Goal: Task Accomplishment & Management: Manage account settings

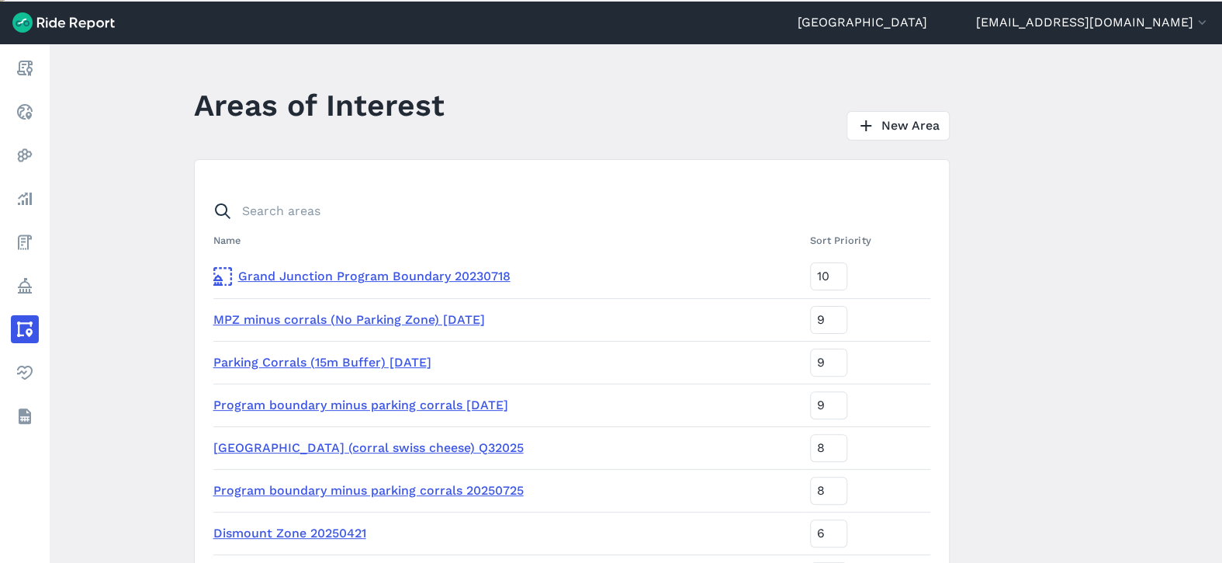
click at [324, 365] on link "Parking Corrals (15m Buffer) [DATE]" at bounding box center [322, 362] width 218 height 15
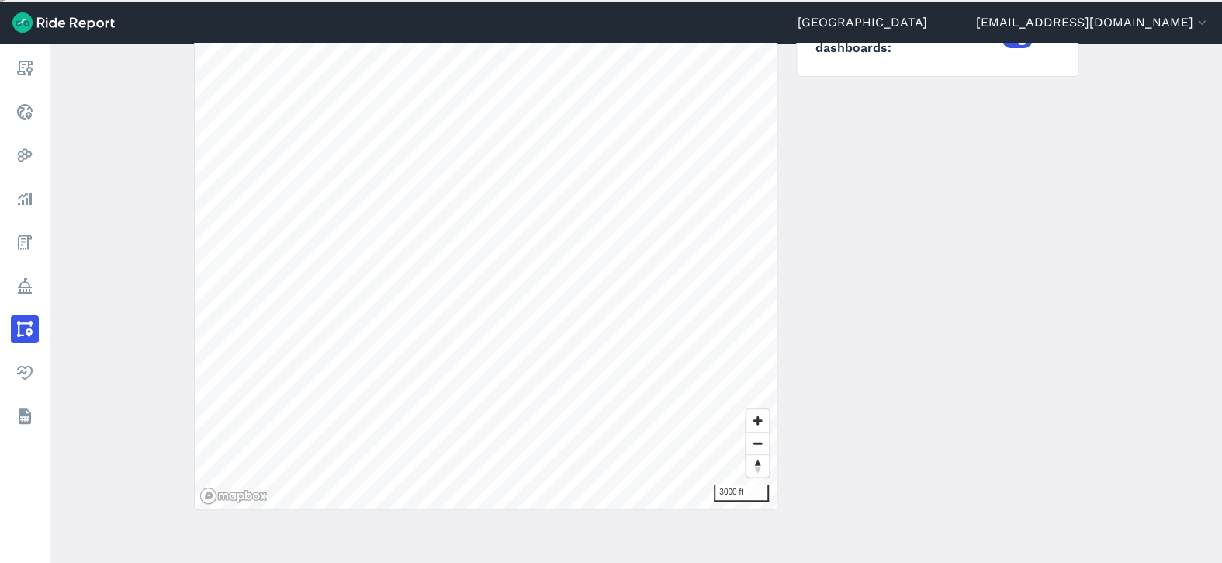
scroll to position [53, 0]
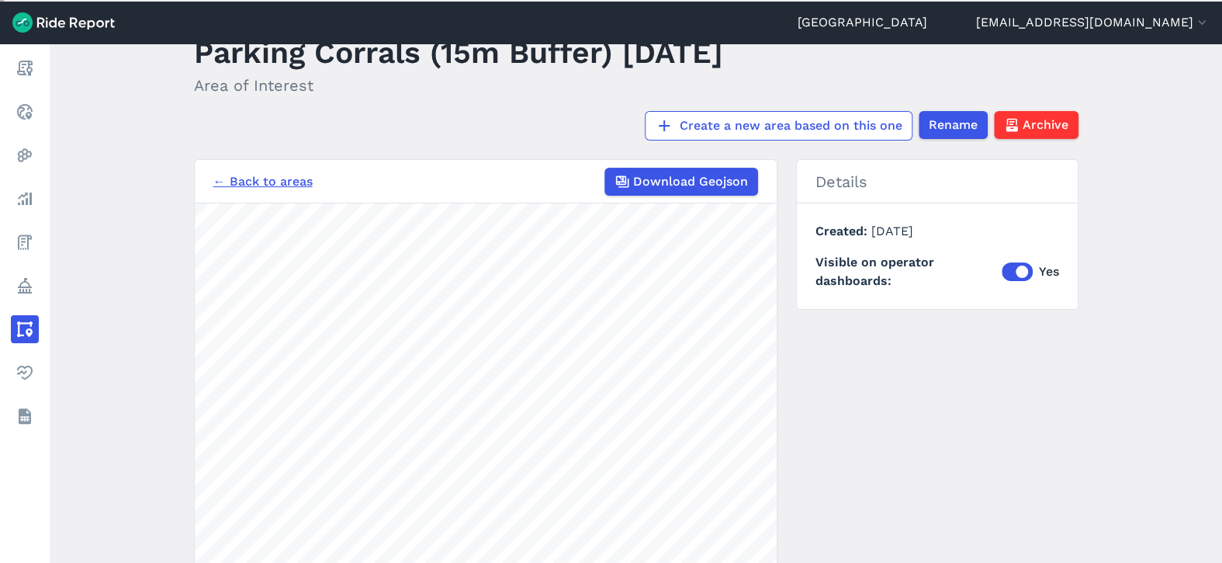
click at [278, 177] on link "← Back to areas" at bounding box center [262, 181] width 99 height 19
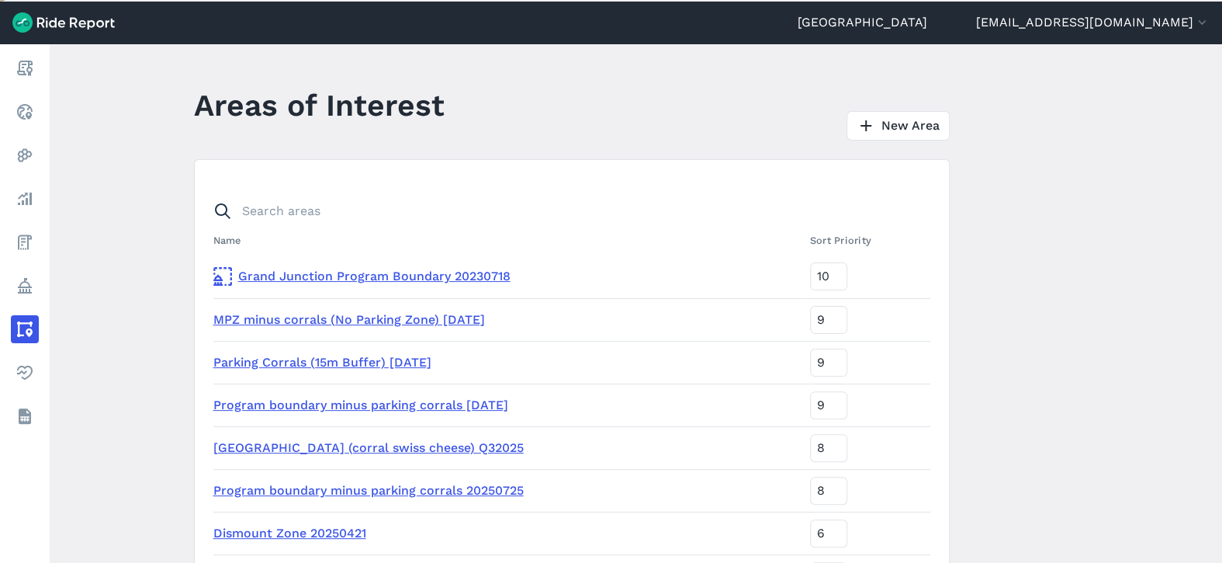
click at [324, 404] on link "Program boundary minus parking corrals [DATE]" at bounding box center [360, 404] width 295 height 15
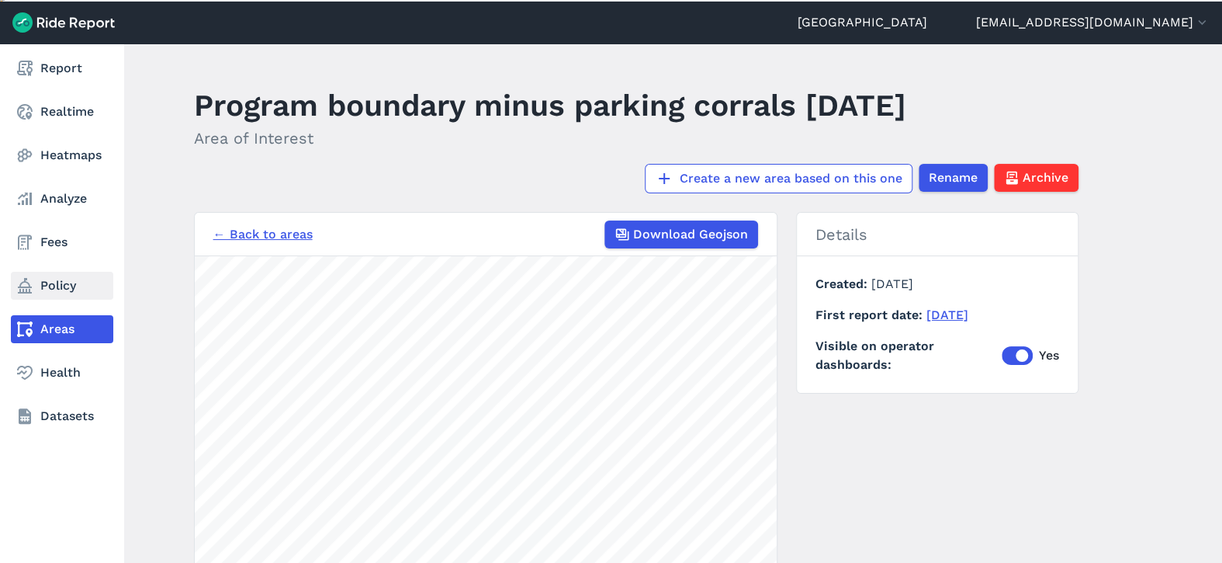
click at [47, 284] on link "Policy" at bounding box center [62, 286] width 102 height 28
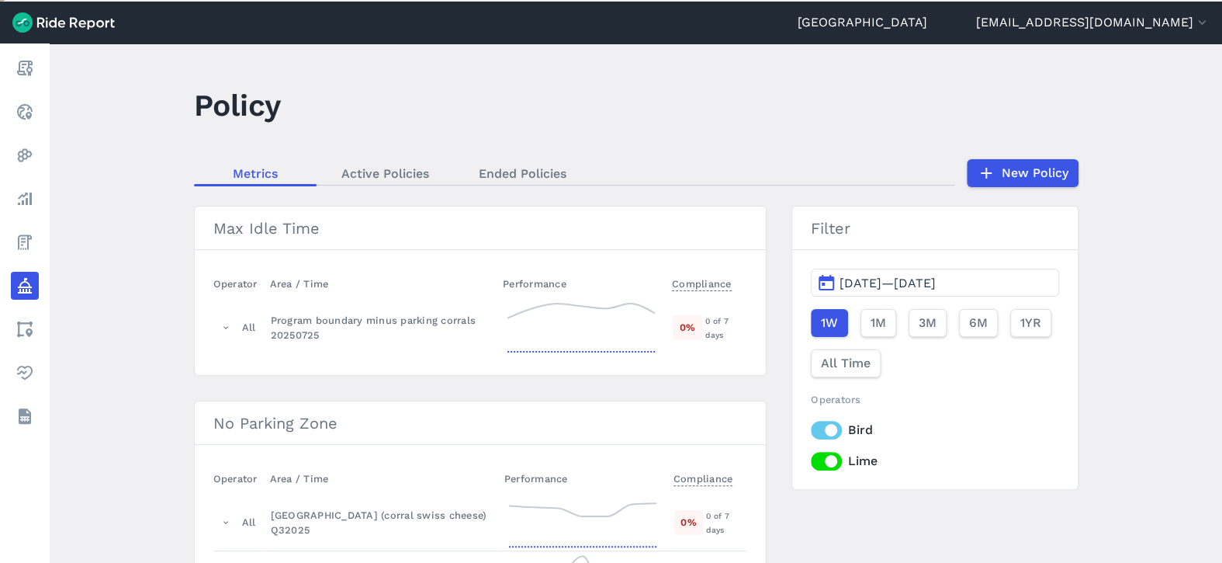
scroll to position [78, 0]
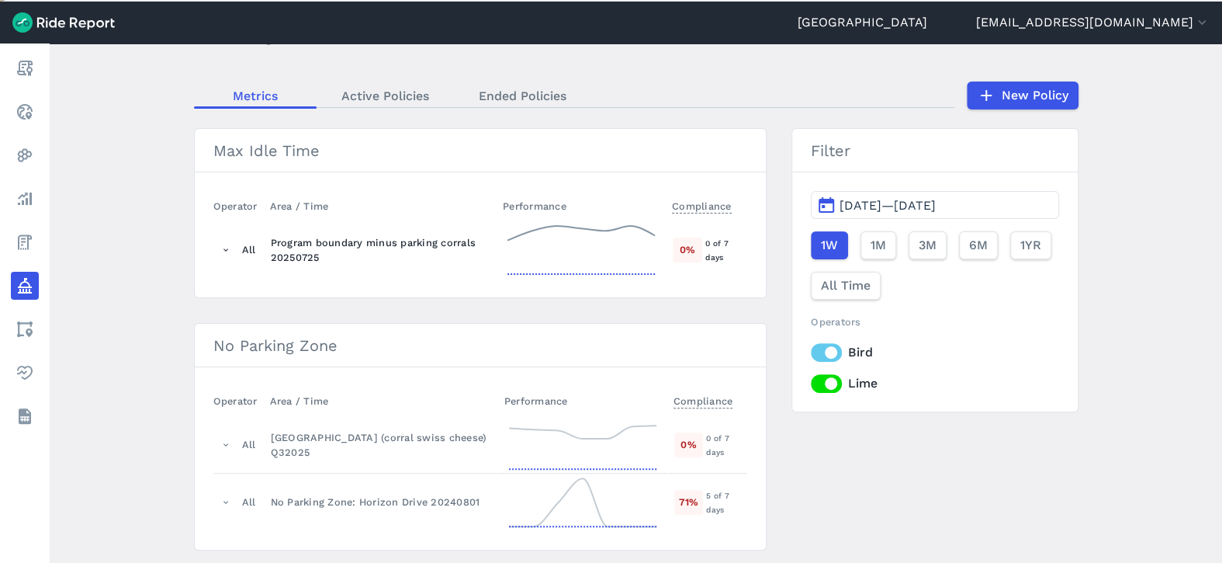
click at [291, 237] on div "Program boundary minus parking corrals 20250725" at bounding box center [381, 249] width 220 height 29
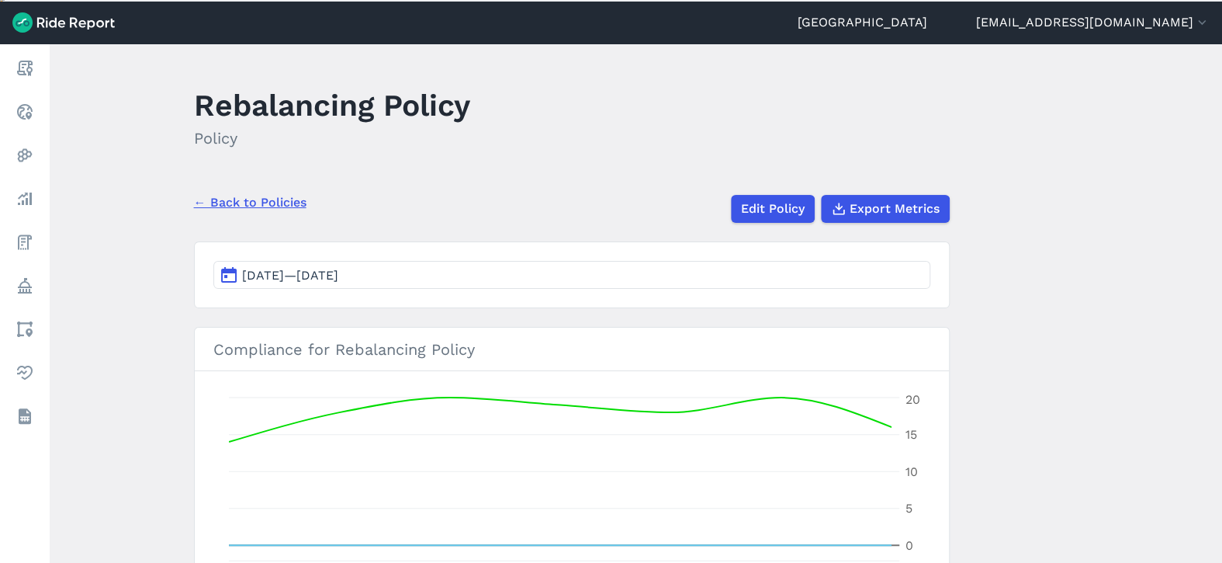
click at [237, 205] on link "← Back to Policies" at bounding box center [250, 202] width 113 height 19
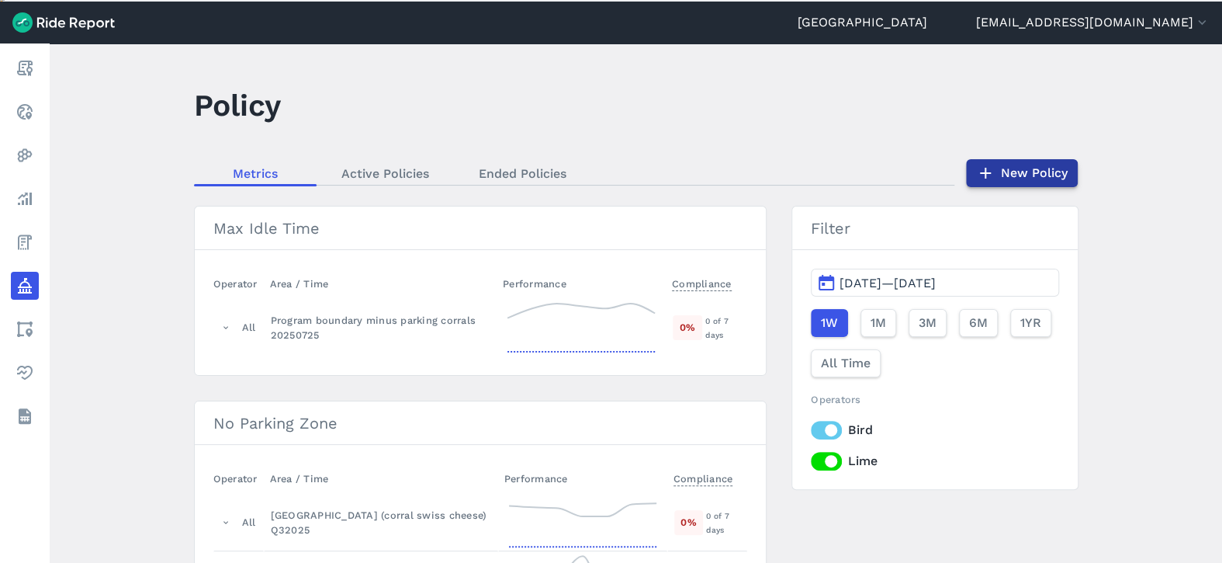
click at [1003, 168] on link "New Policy" at bounding box center [1022, 173] width 112 height 28
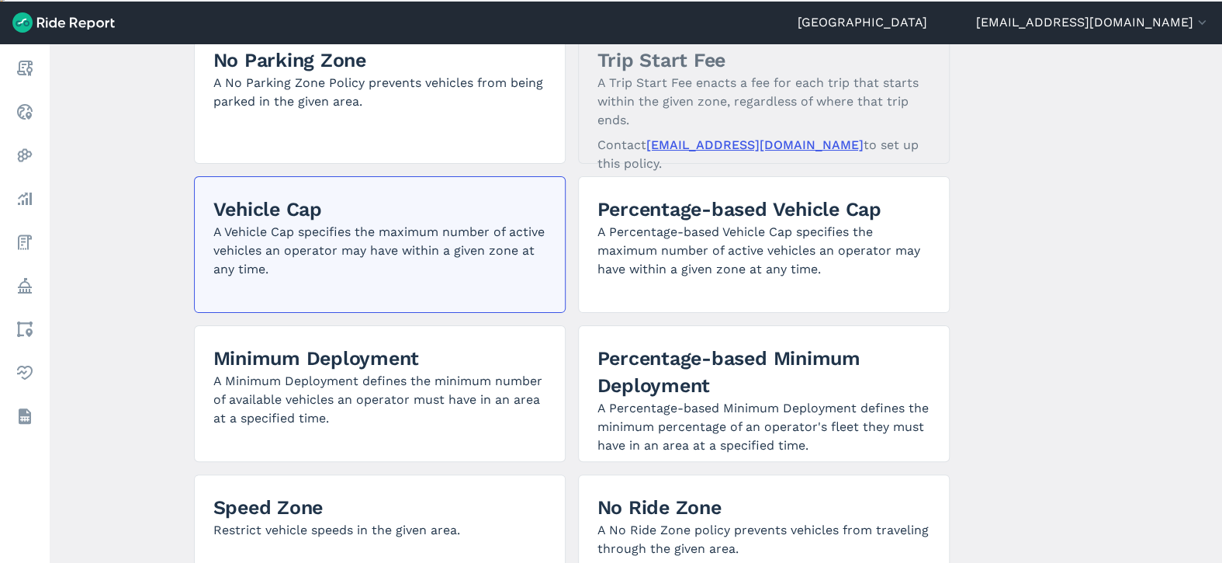
scroll to position [310, 0]
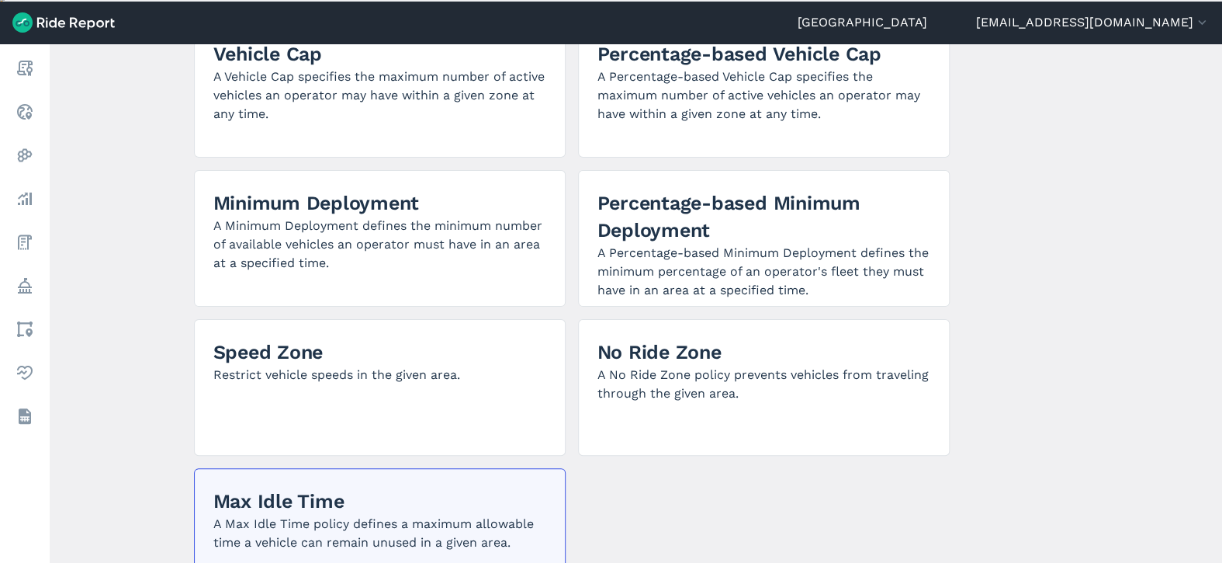
click at [408, 506] on h2 "Max Idle Time" at bounding box center [379, 500] width 333 height 27
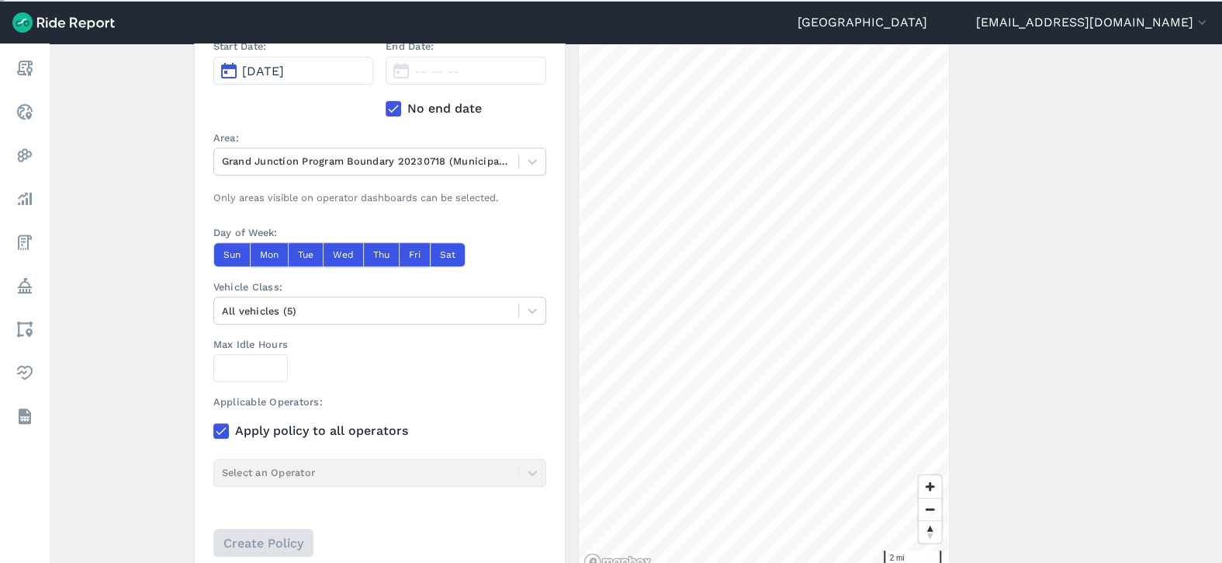
click at [338, 431] on label "Apply policy to all operators" at bounding box center [379, 430] width 333 height 19
click at [213, 431] on input "Apply policy to all operators" at bounding box center [213, 426] width 0 height 10
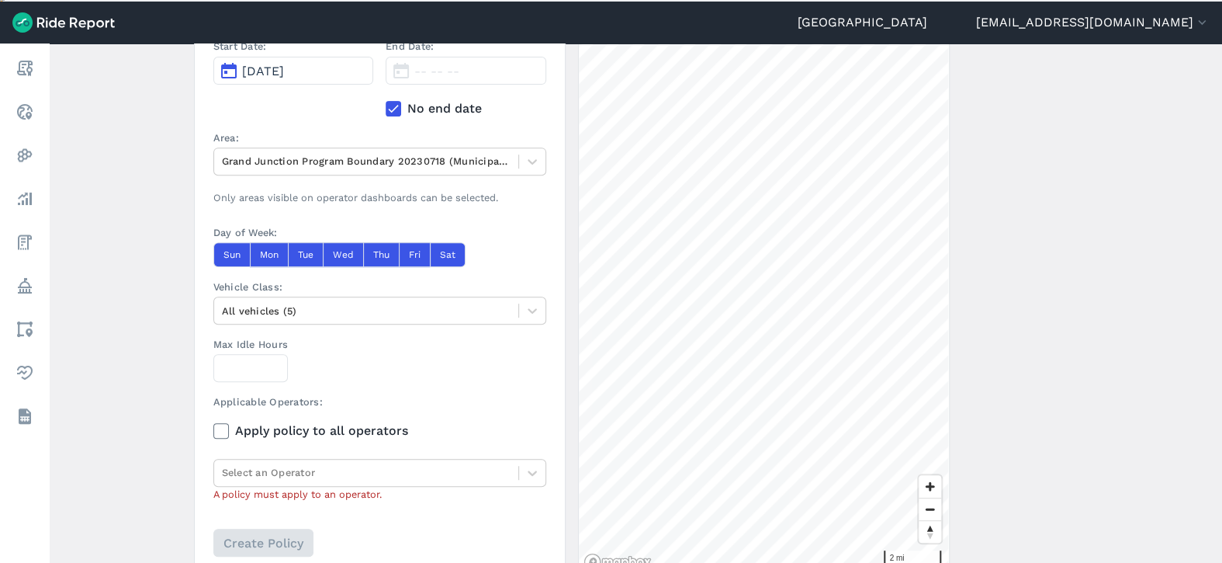
click at [295, 421] on label "Apply policy to all operators" at bounding box center [379, 430] width 333 height 19
click at [213, 421] on input "Apply policy to all operators" at bounding box center [213, 426] width 0 height 10
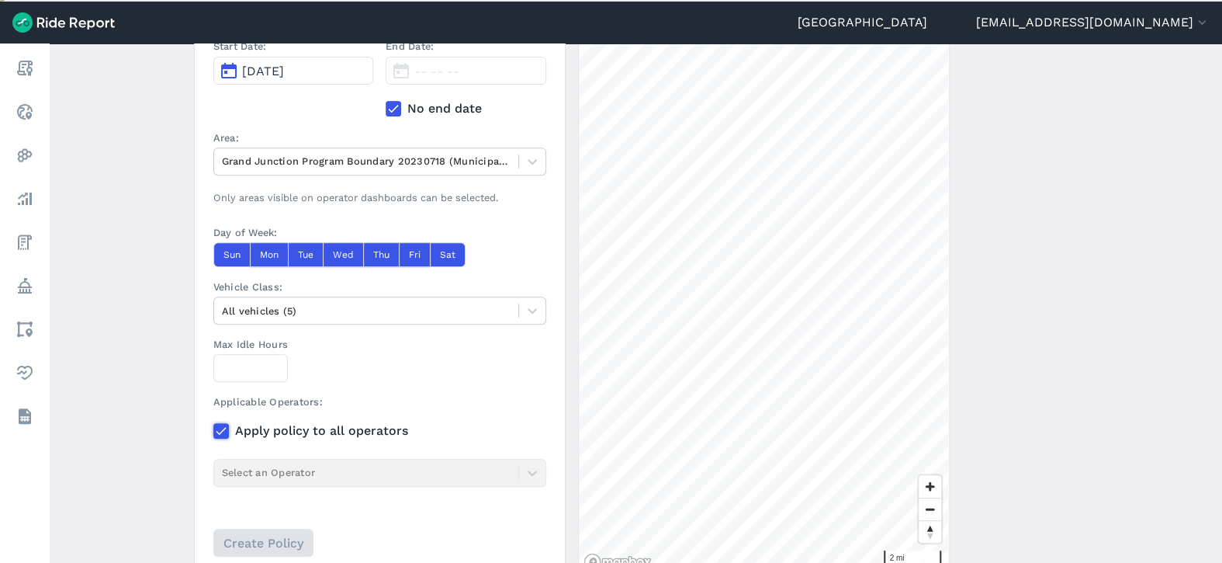
scroll to position [233, 0]
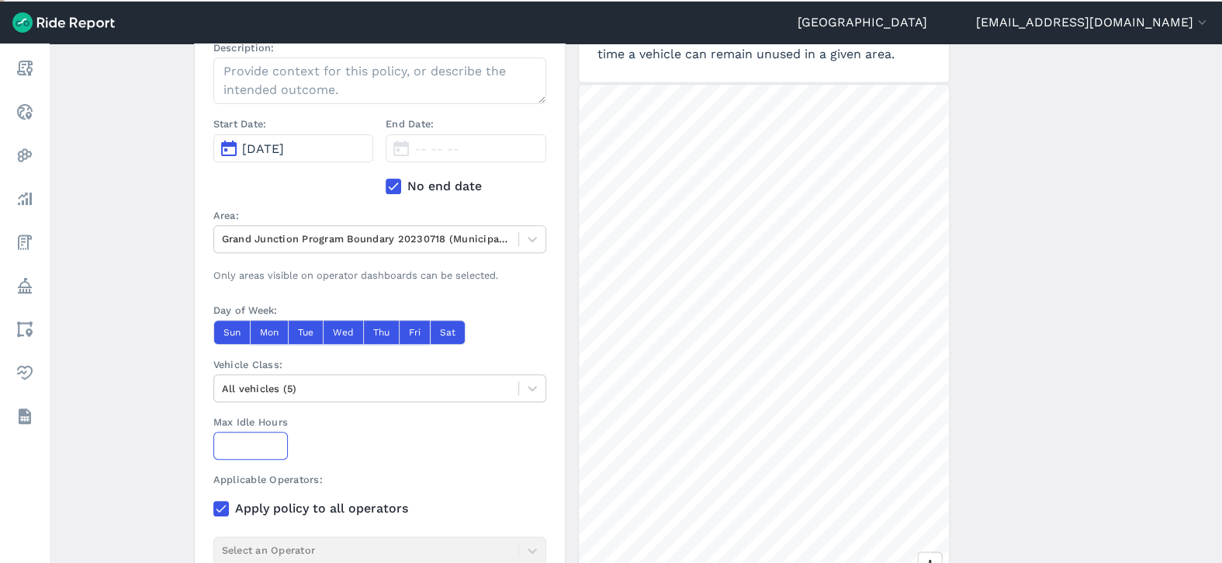
click at [250, 440] on input "Max Idle Hours" at bounding box center [250, 445] width 74 height 28
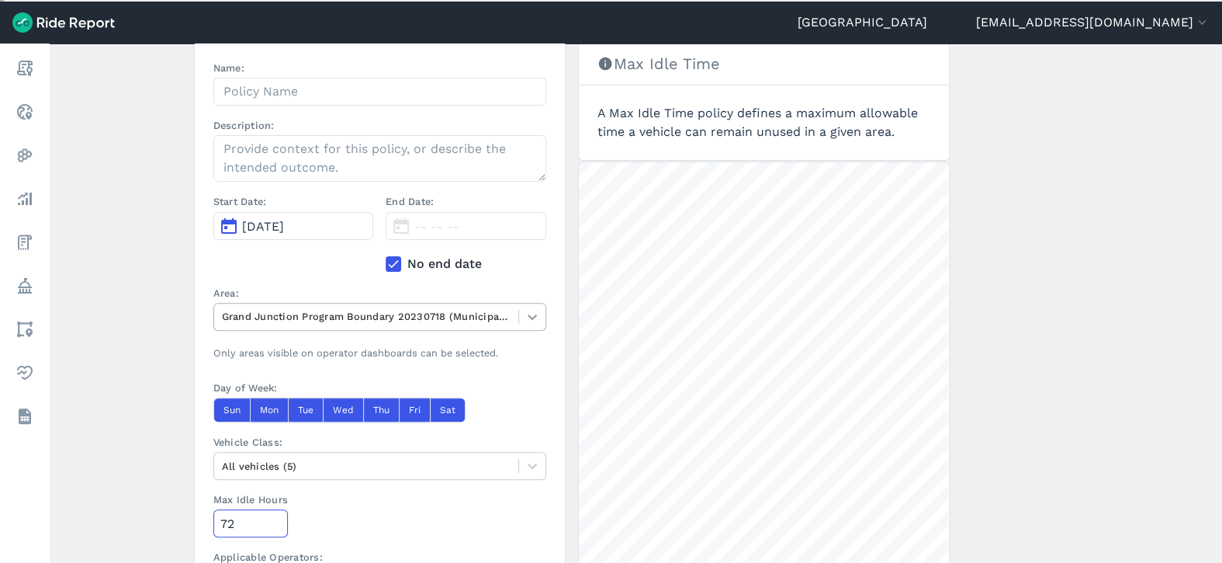
type input "72"
click at [526, 317] on icon at bounding box center [533, 317] width 16 height 16
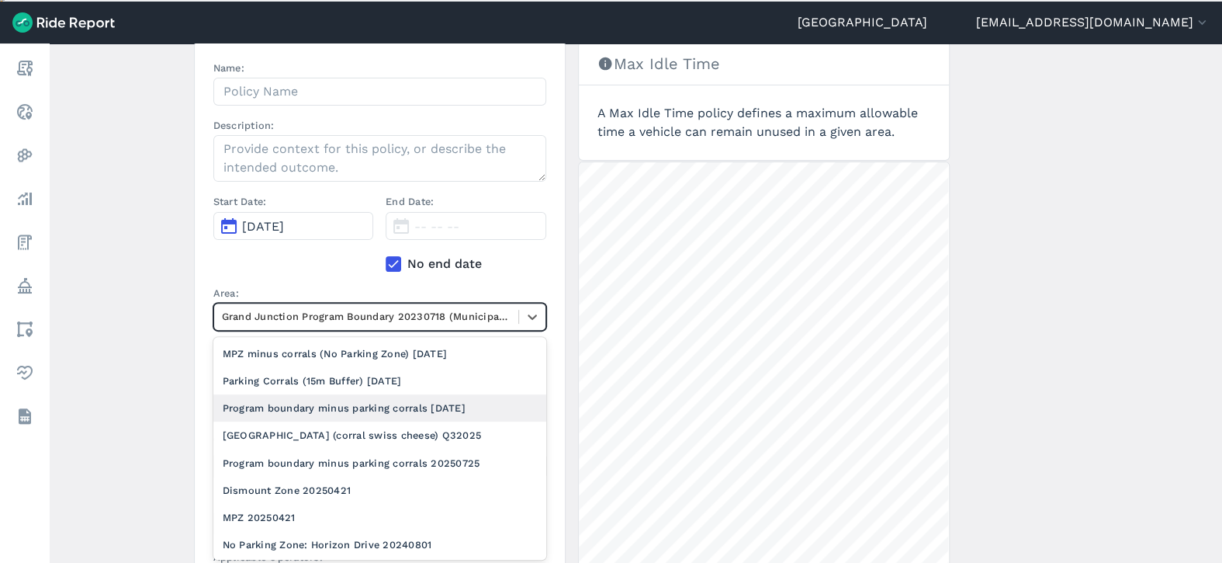
click at [455, 410] on div "Program boundary minus parking corrals [DATE]" at bounding box center [379, 407] width 333 height 27
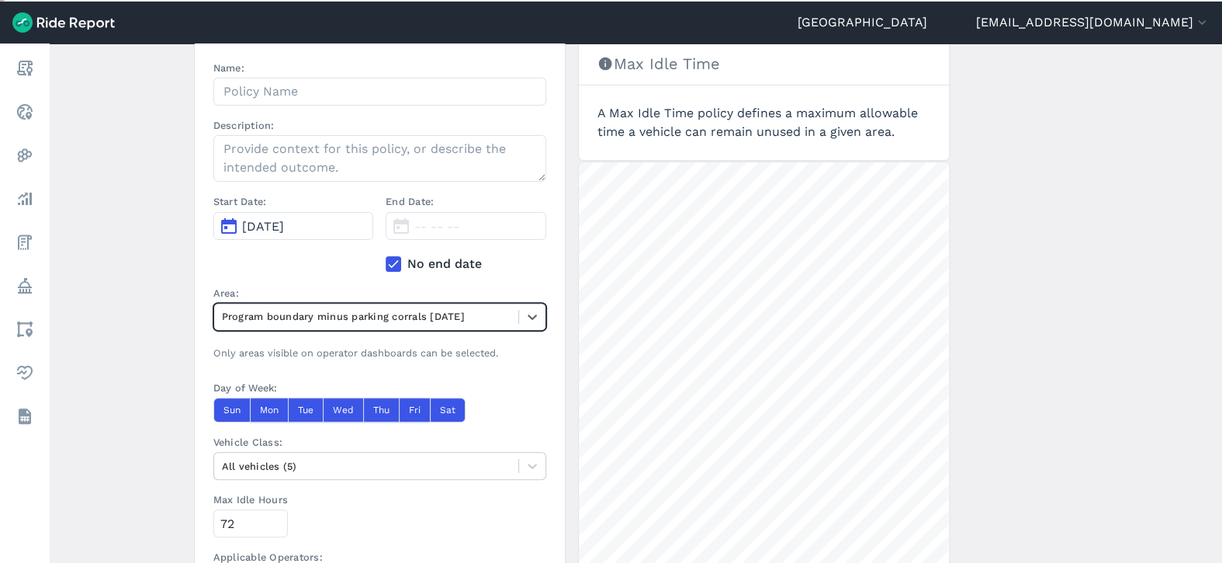
scroll to position [0, 0]
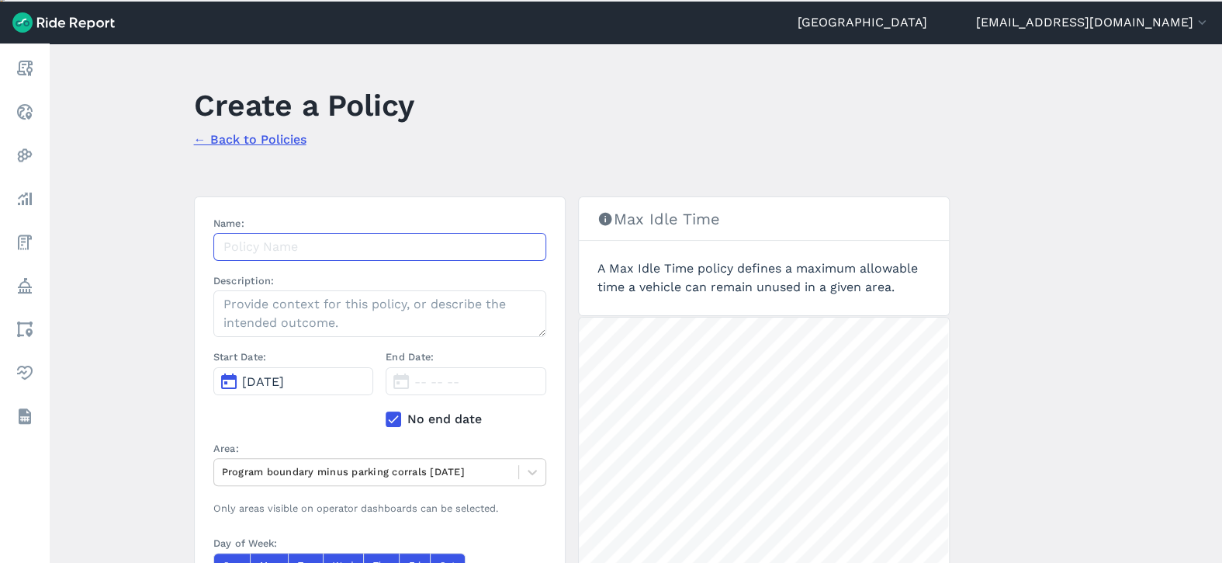
click at [376, 251] on input "Name:" at bounding box center [379, 247] width 333 height 28
type input "M"
type input "R"
type input "7"
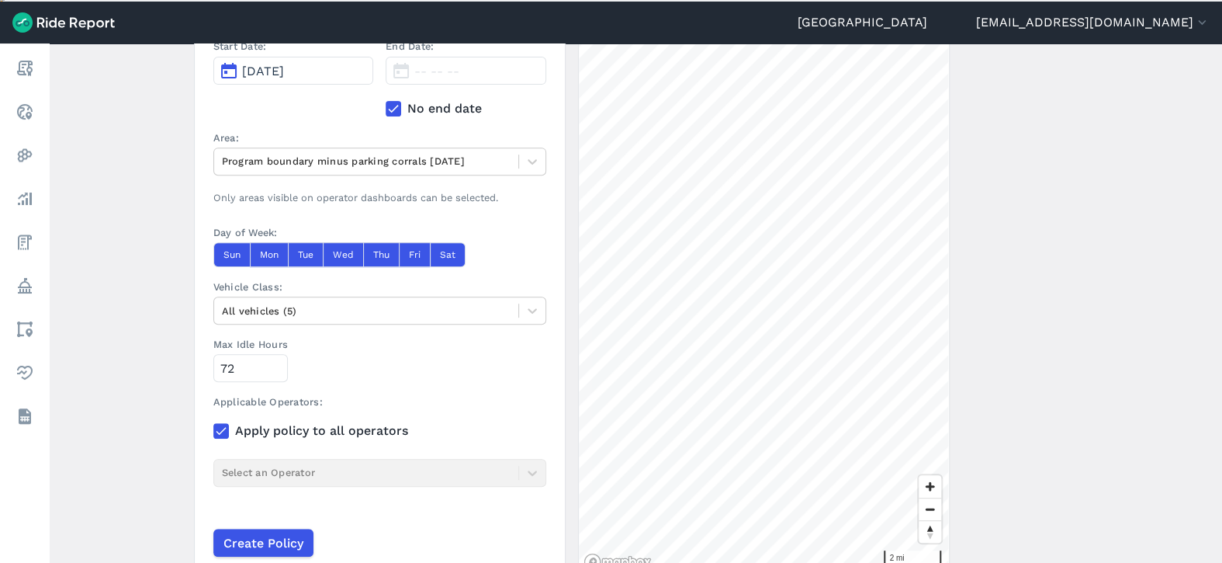
scroll to position [375, 0]
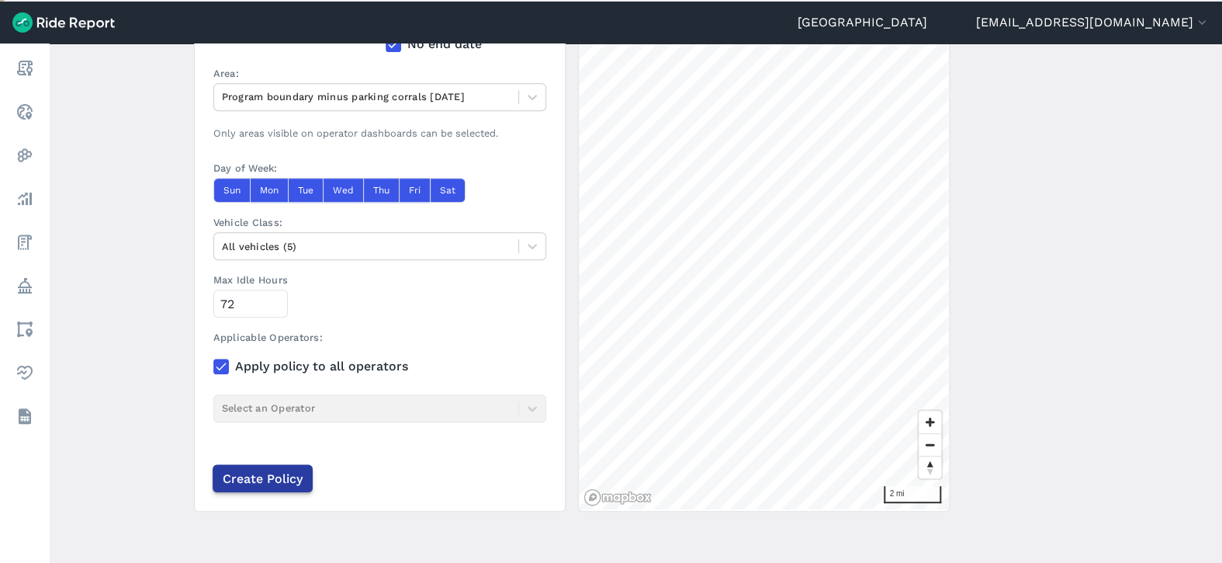
type input "72h rebalancing reference"
click at [251, 472] on input "Create Policy" at bounding box center [263, 478] width 100 height 28
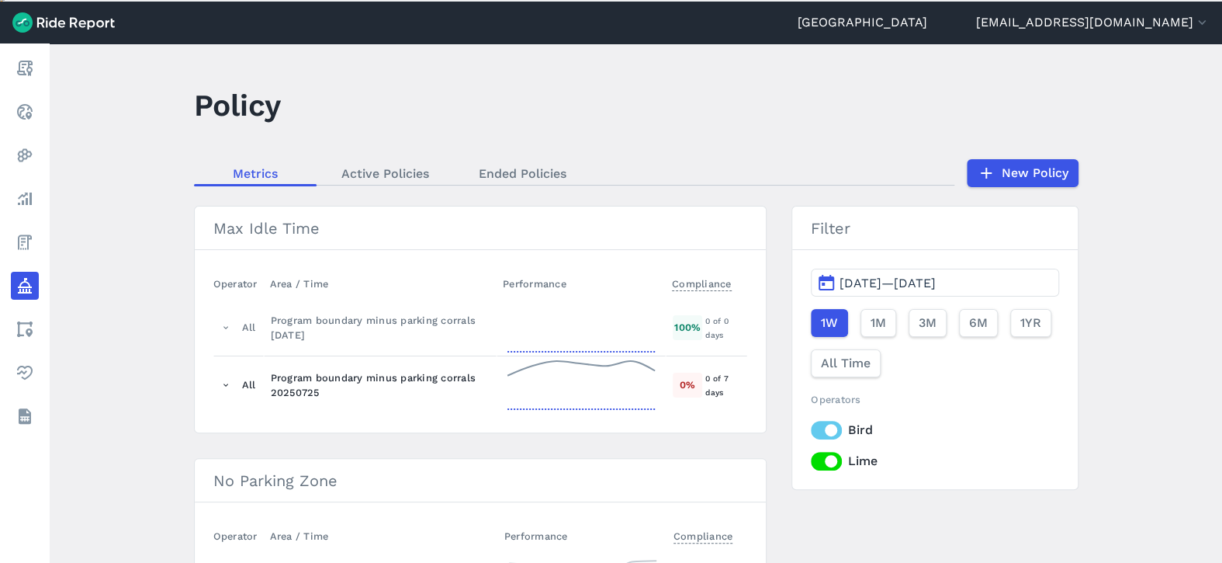
click at [349, 378] on div "Program boundary minus parking corrals 20250725" at bounding box center [381, 384] width 220 height 29
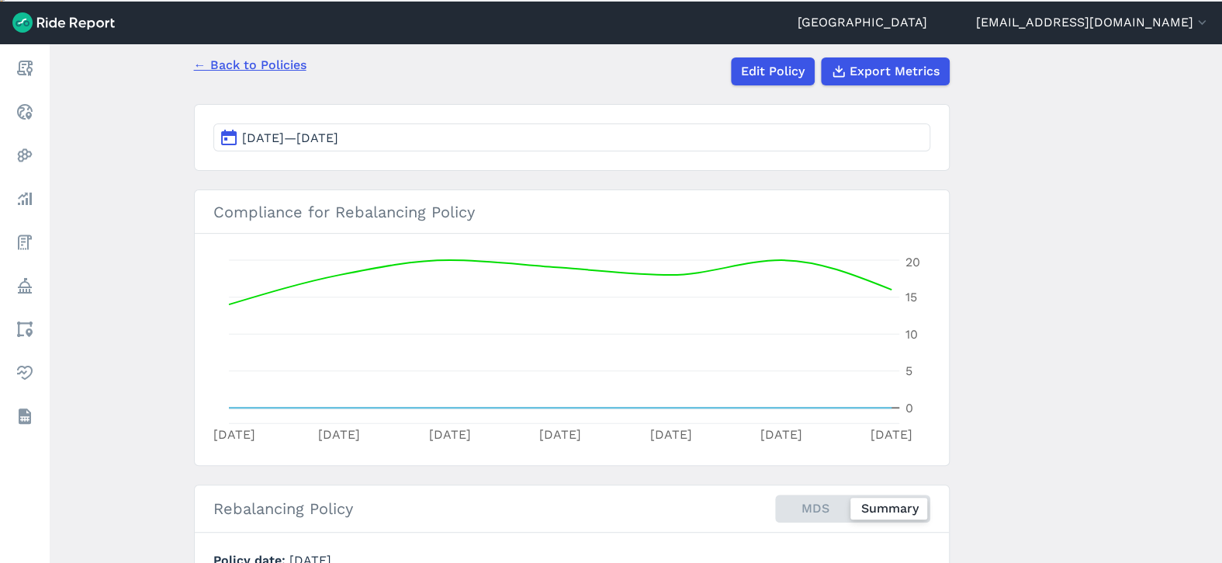
scroll to position [60, 0]
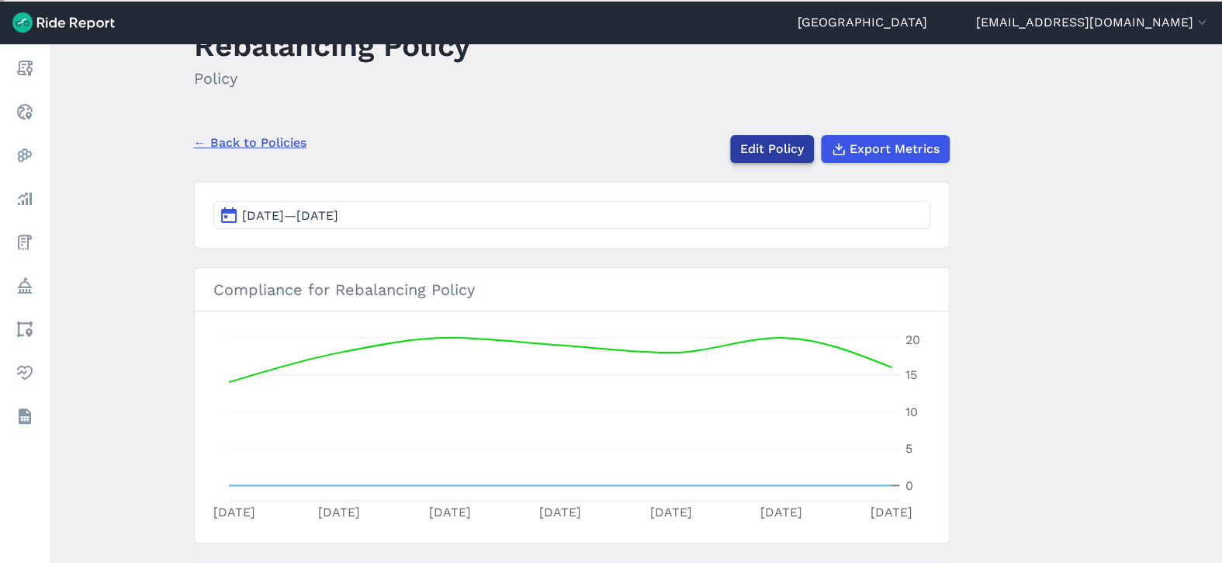
click at [740, 140] on link "Edit Policy" at bounding box center [772, 149] width 84 height 28
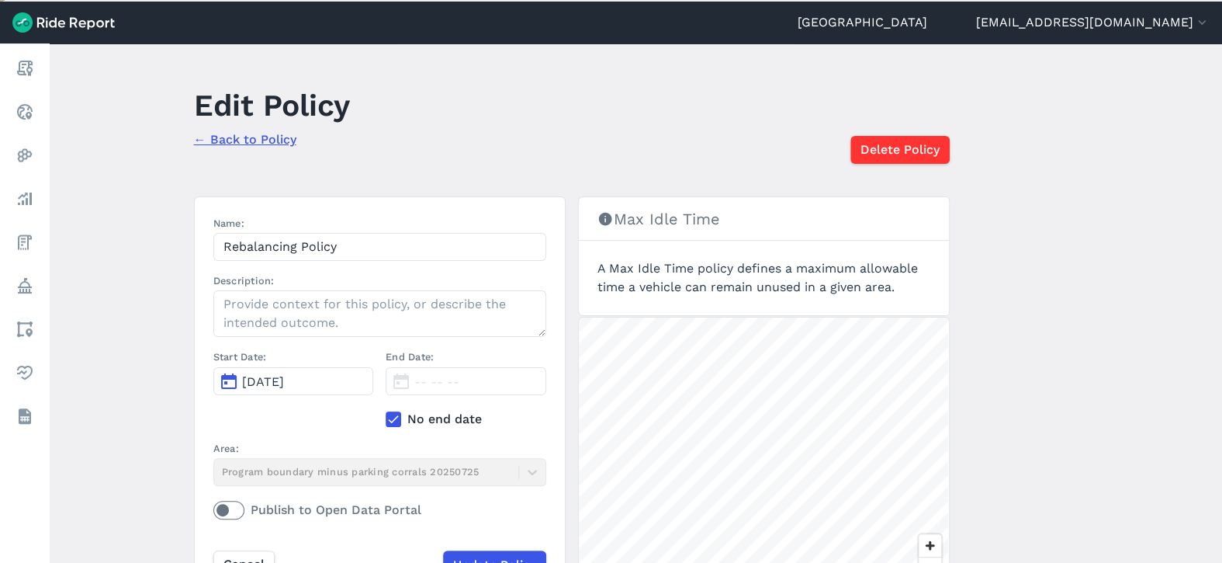
scroll to position [124, 0]
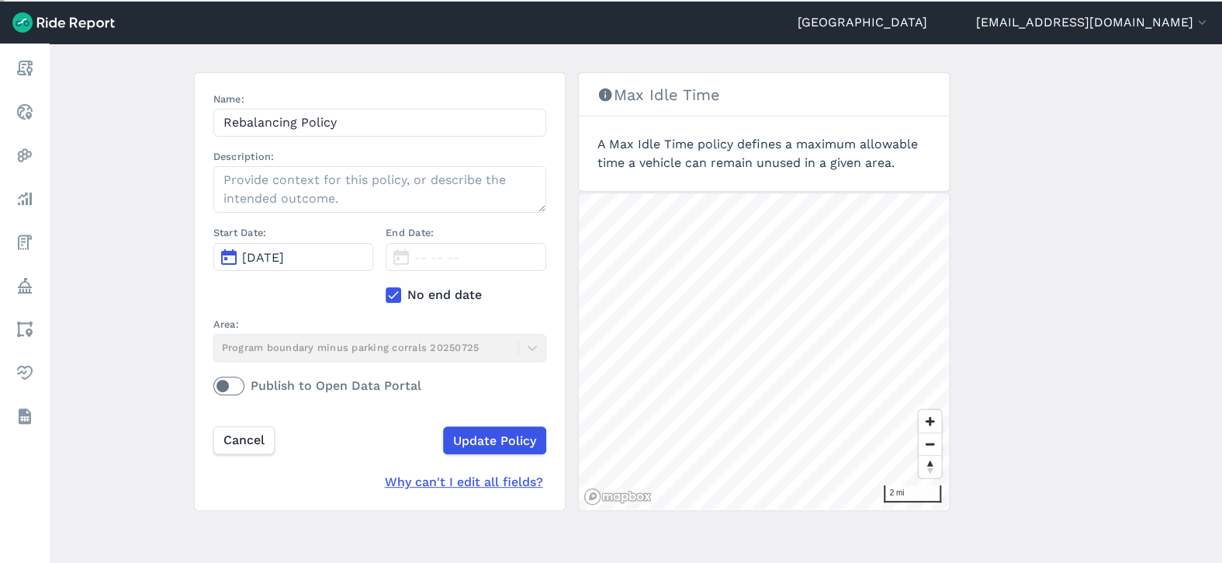
click at [391, 288] on icon at bounding box center [393, 295] width 14 height 16
click at [386, 288] on input "No end date" at bounding box center [386, 291] width 0 height 10
click at [438, 245] on button "[DATE]" at bounding box center [466, 257] width 161 height 28
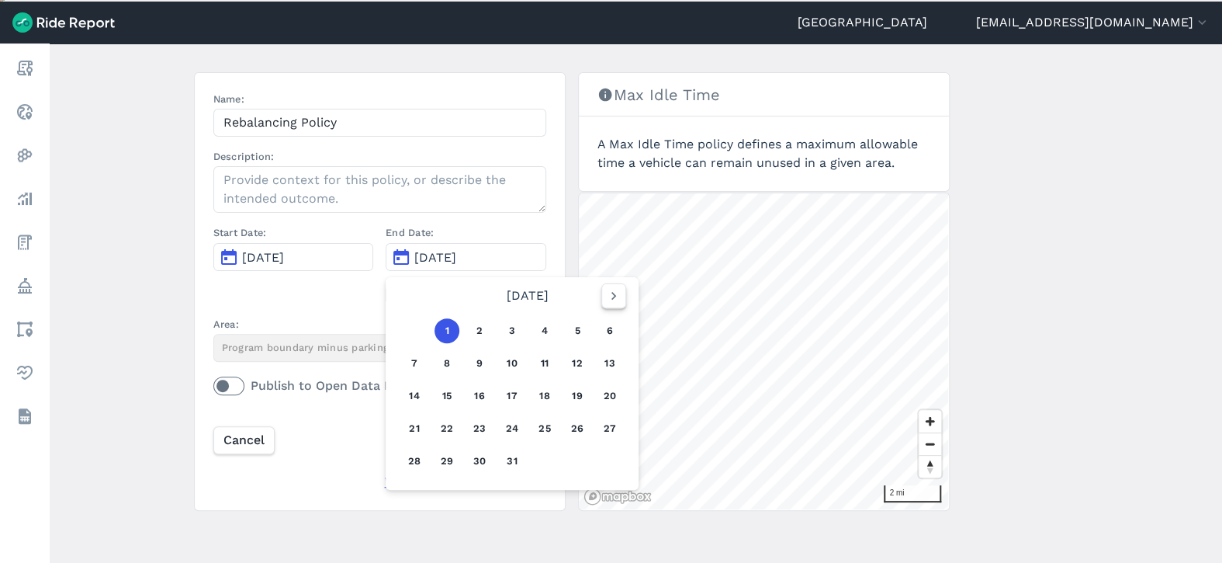
click at [611, 294] on use "button" at bounding box center [613, 296] width 5 height 8
click at [409, 452] on button "29" at bounding box center [414, 461] width 25 height 25
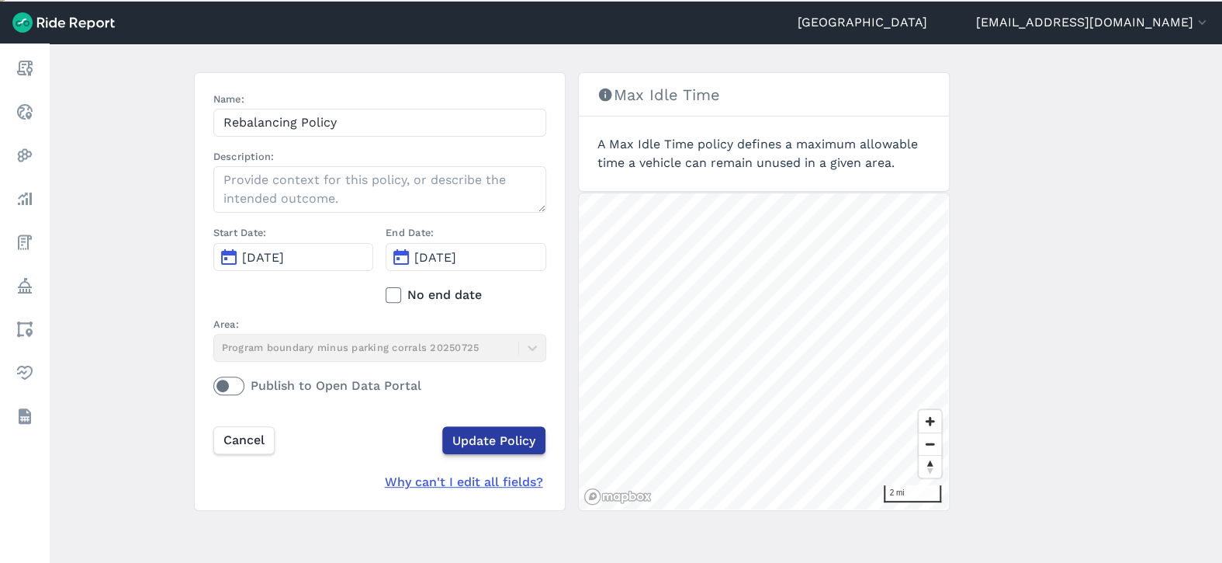
click at [497, 433] on input "Update Policy" at bounding box center [493, 440] width 103 height 28
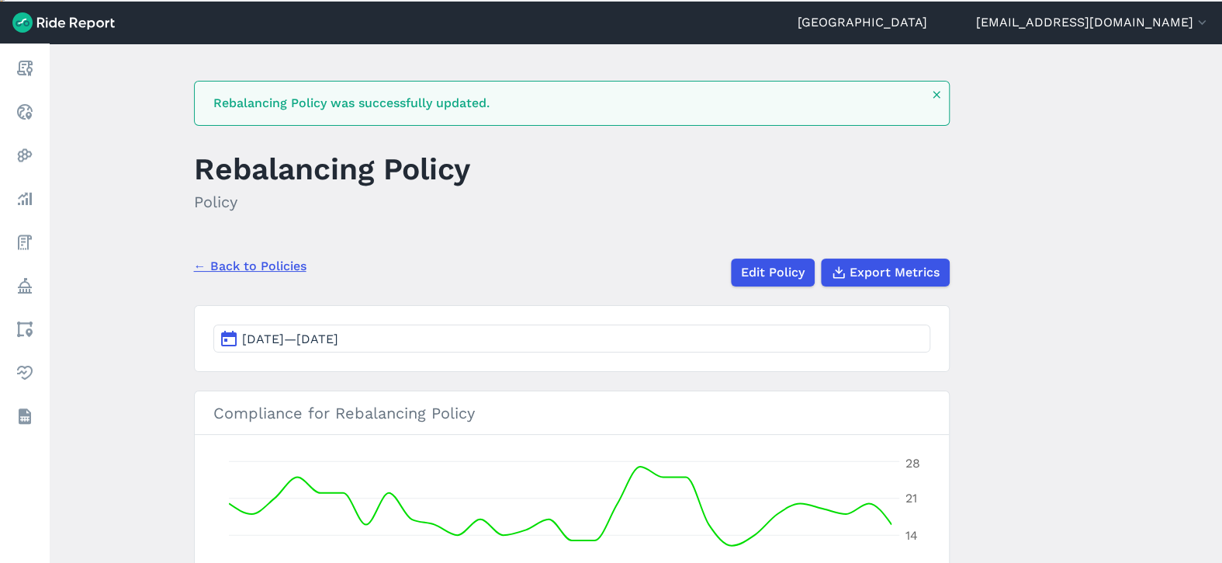
click at [271, 264] on link "← Back to Policies" at bounding box center [250, 266] width 113 height 19
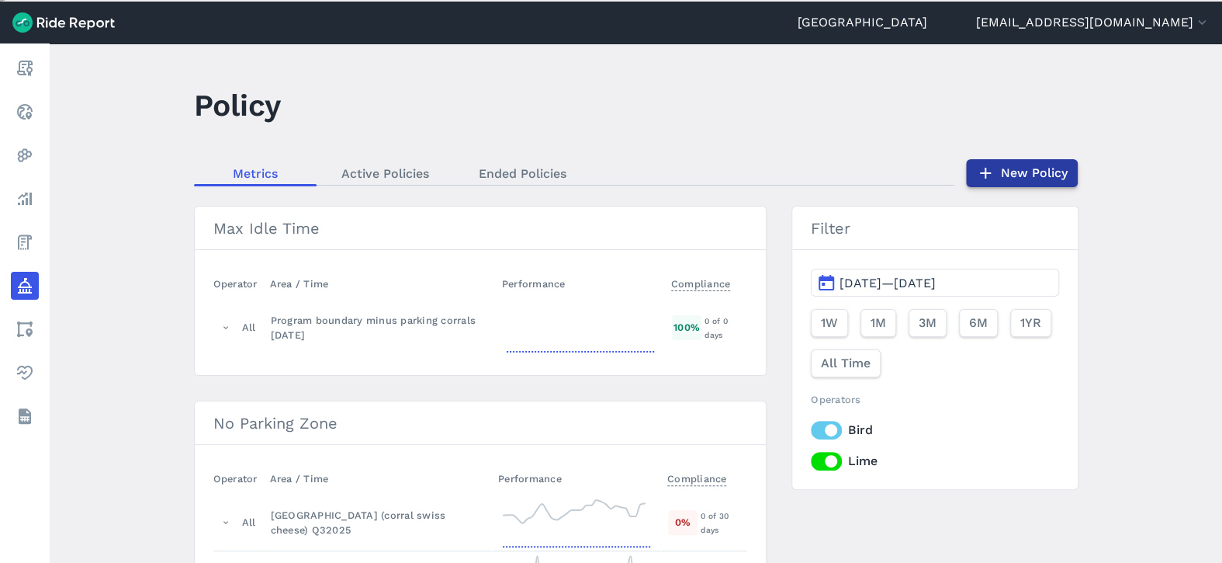
click at [981, 170] on icon at bounding box center [985, 173] width 19 height 19
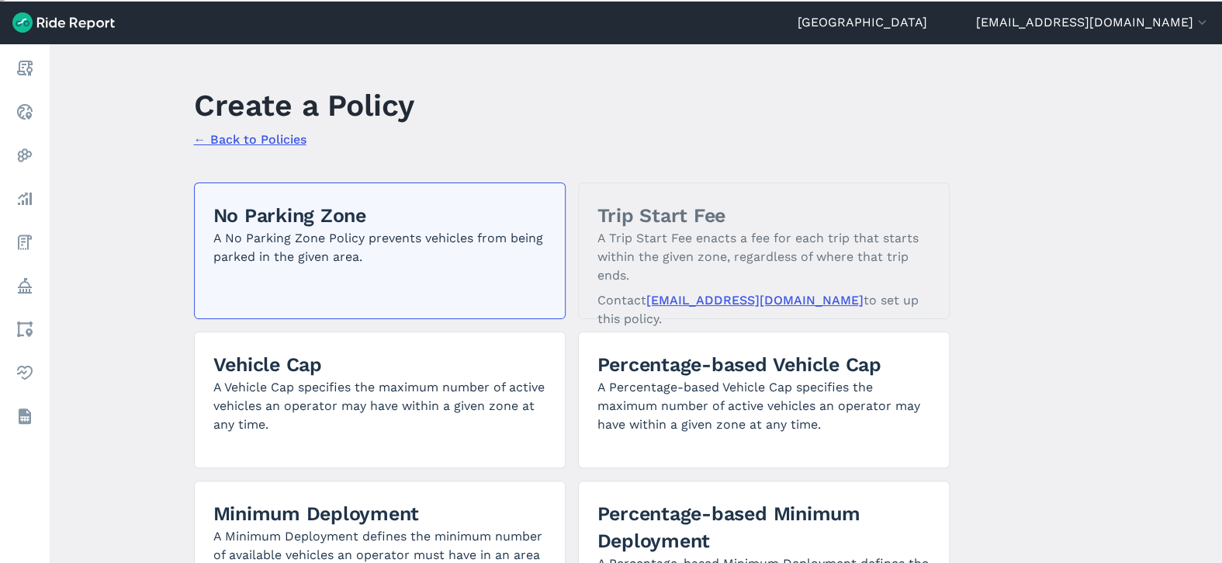
click at [476, 206] on h2 "No Parking Zone" at bounding box center [379, 215] width 333 height 27
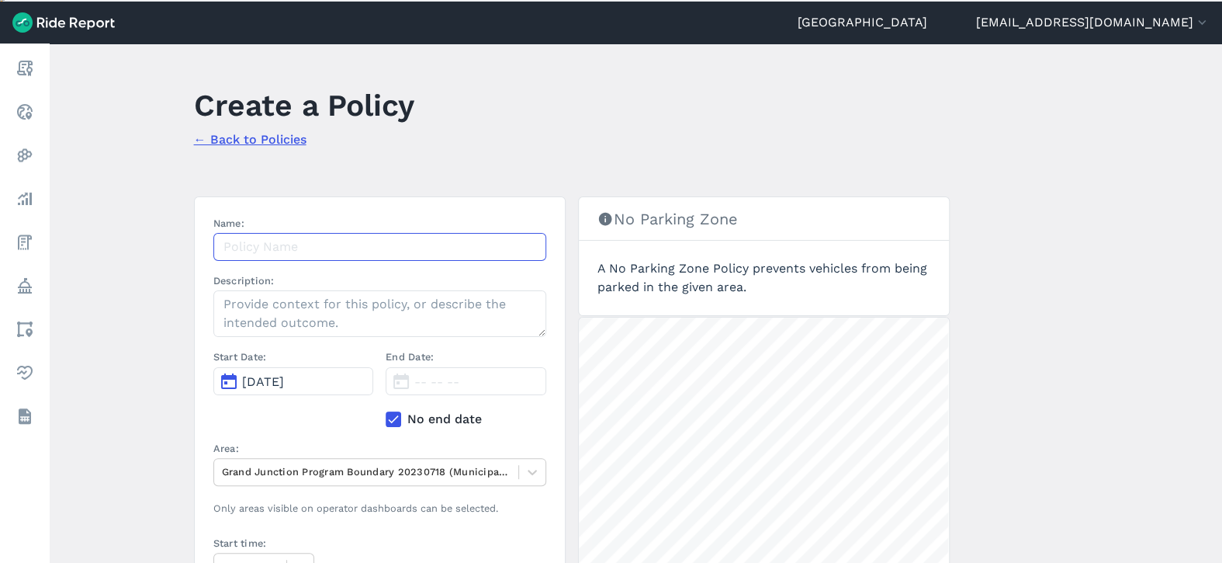
click at [428, 240] on input "Name:" at bounding box center [379, 247] width 333 height 28
type input "M"
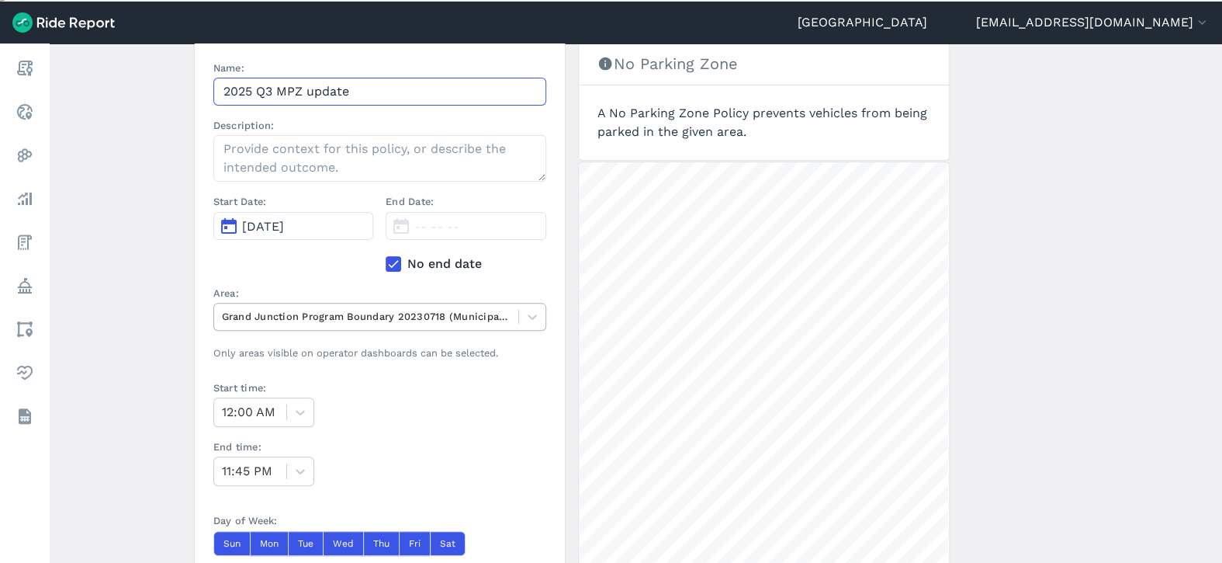
type input "2025 Q3 MPZ update"
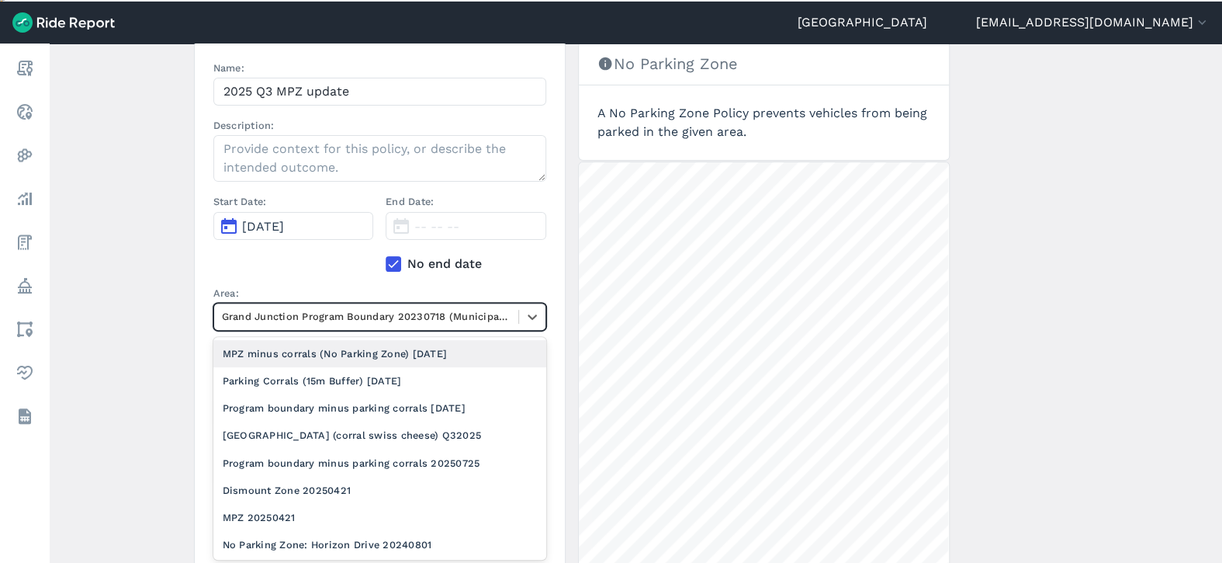
click at [441, 316] on div at bounding box center [366, 316] width 289 height 18
click at [442, 350] on div "MPZ minus corrals (No Parking Zone) [DATE]" at bounding box center [379, 353] width 333 height 27
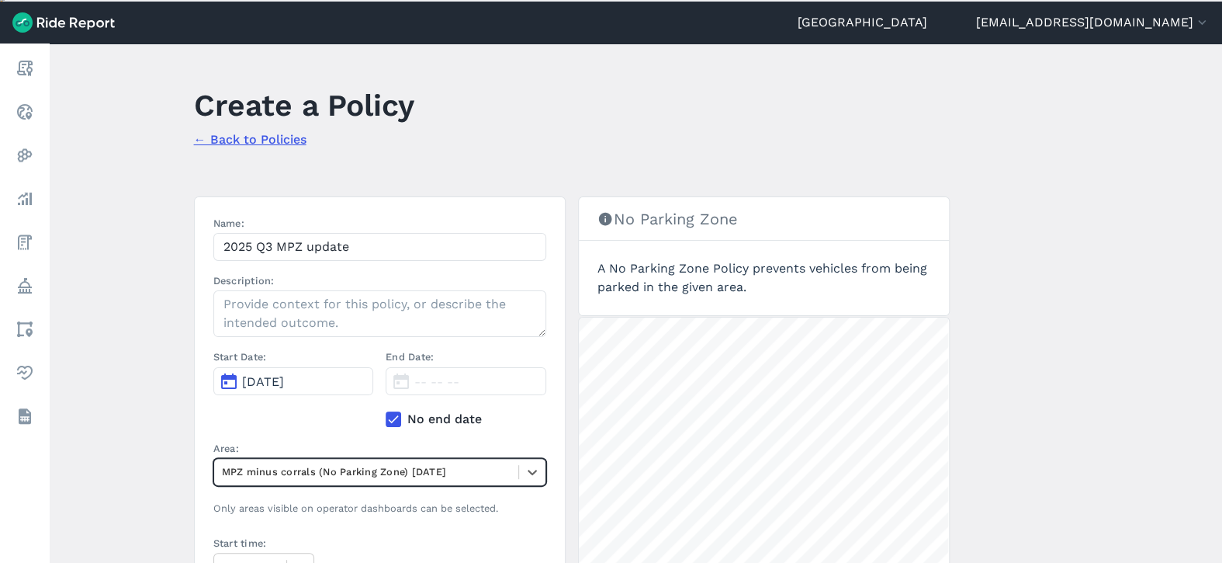
scroll to position [388, 0]
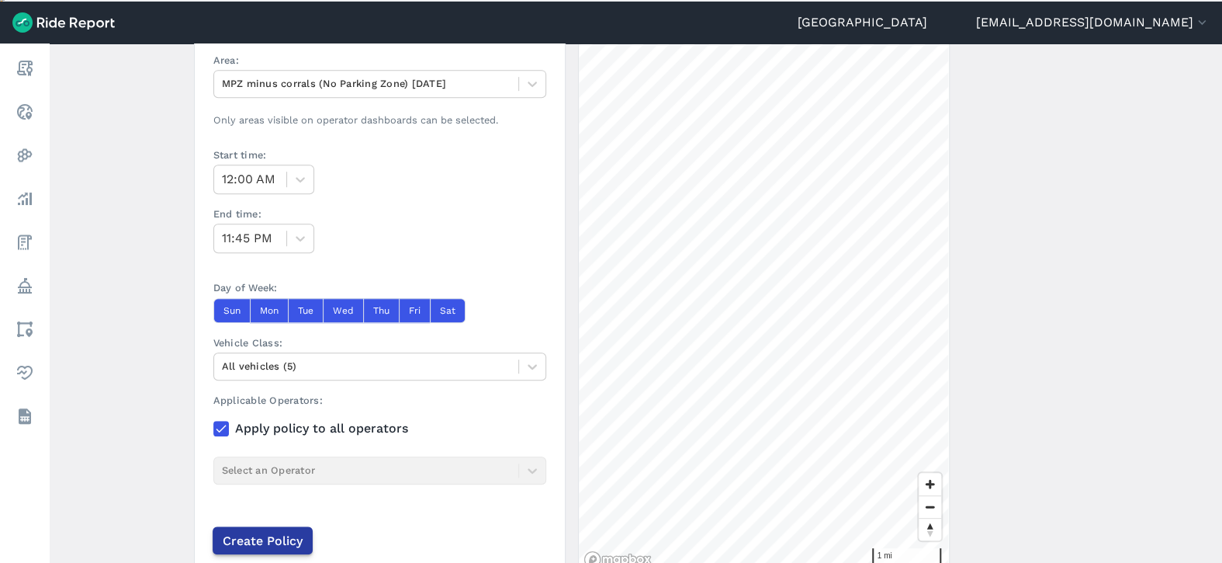
click at [253, 540] on input "Create Policy" at bounding box center [263, 540] width 100 height 28
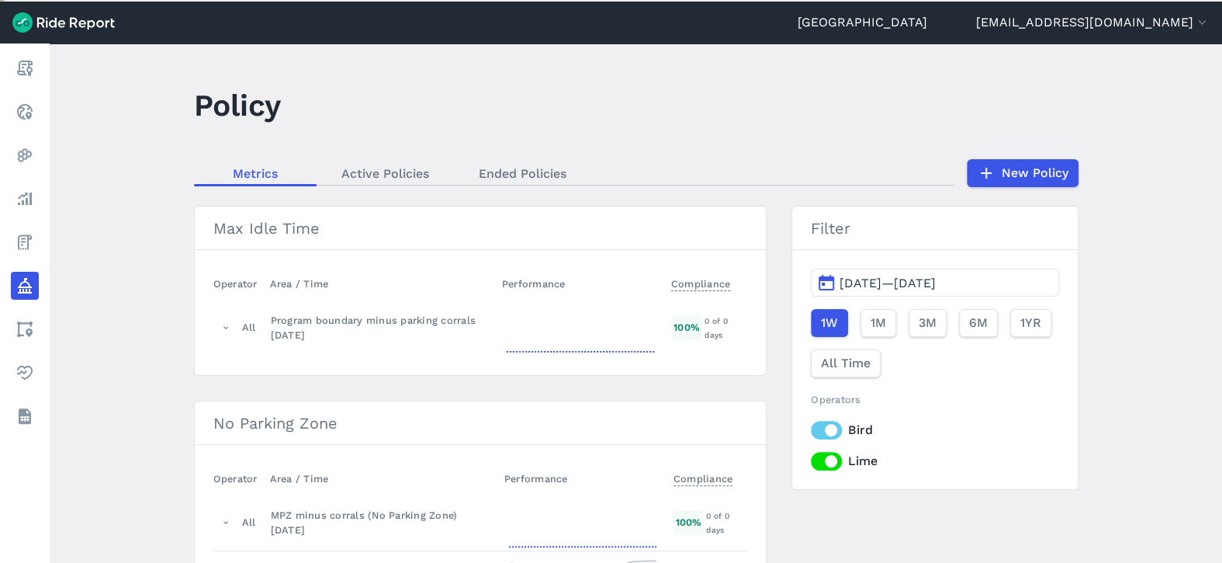
scroll to position [310, 0]
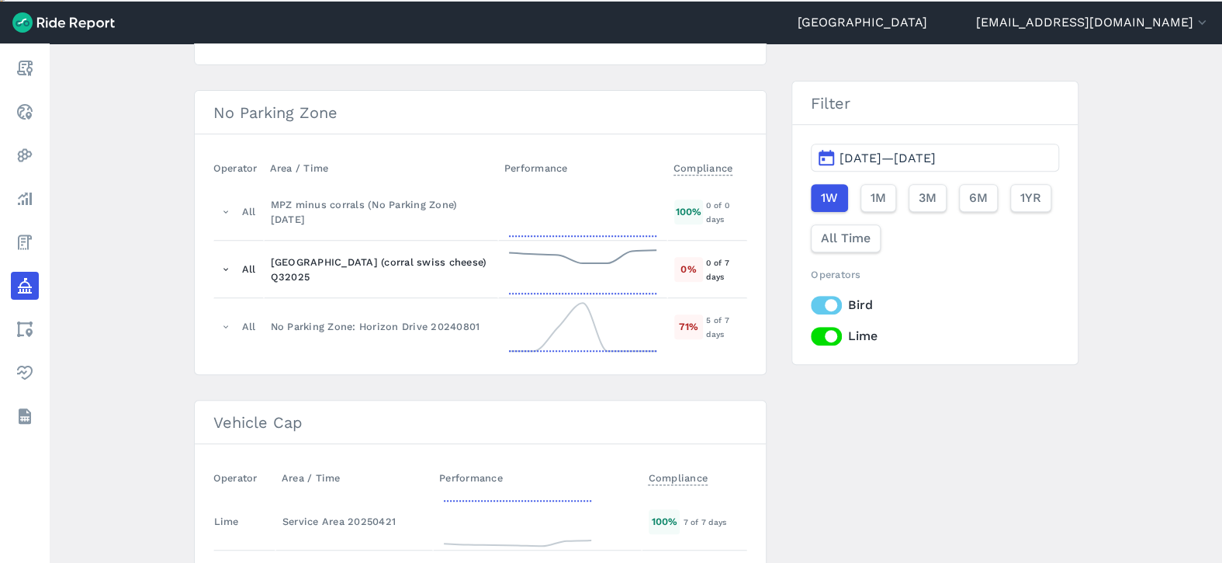
click at [363, 266] on div "[GEOGRAPHIC_DATA] (corral swiss cheese) Q32025" at bounding box center [381, 269] width 220 height 29
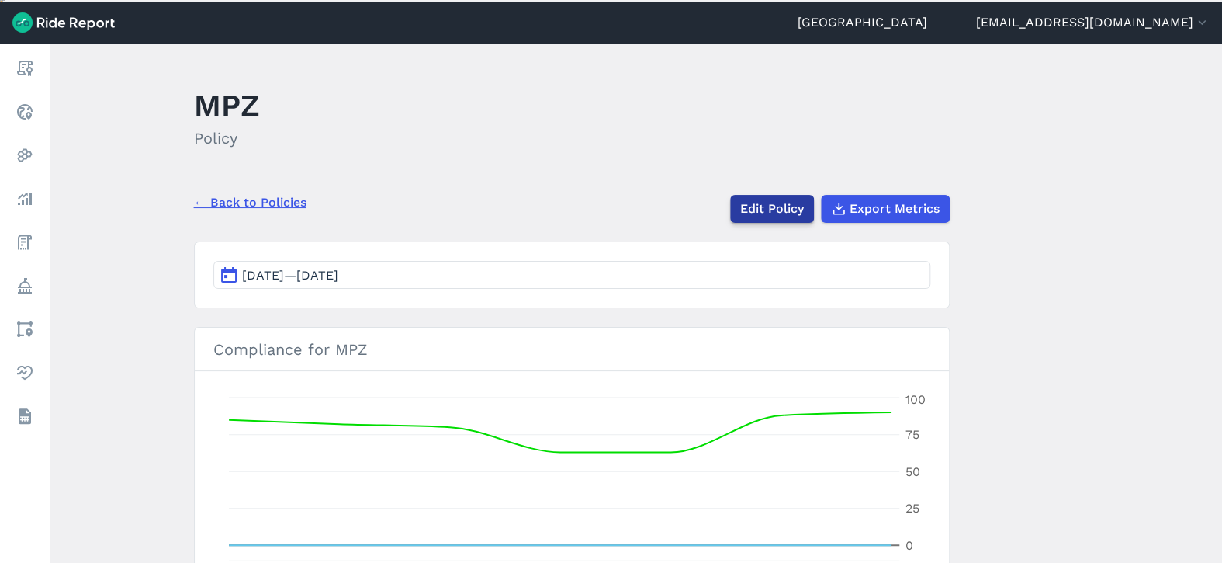
click at [754, 203] on link "Edit Policy" at bounding box center [772, 209] width 84 height 28
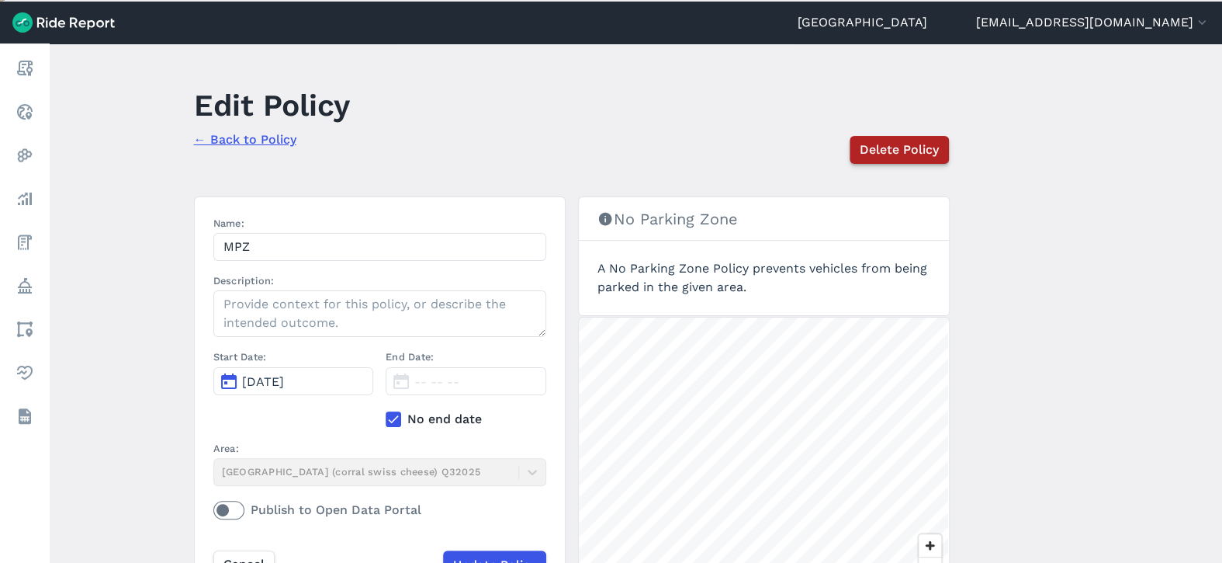
click at [899, 149] on span "Delete Policy" at bounding box center [899, 149] width 79 height 19
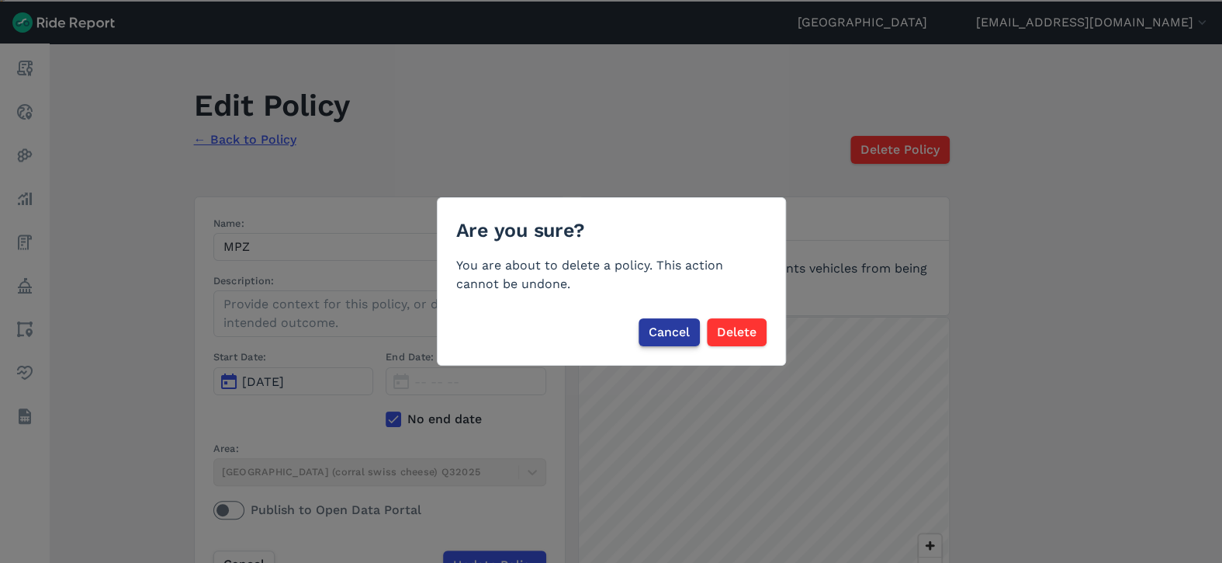
click at [670, 338] on span "Cancel" at bounding box center [669, 332] width 41 height 19
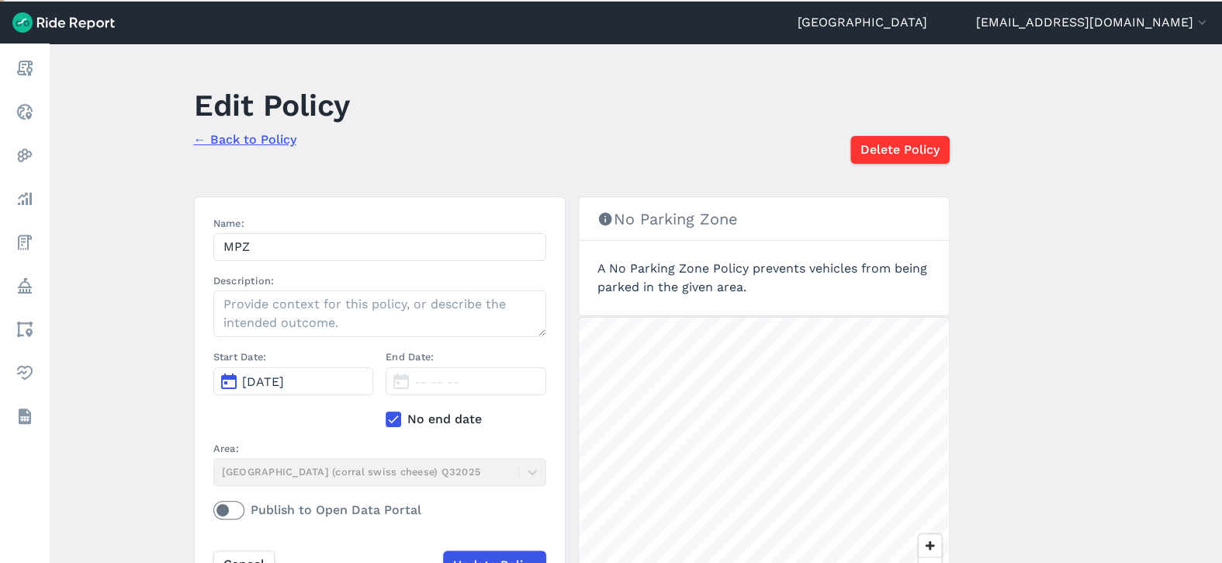
scroll to position [78, 0]
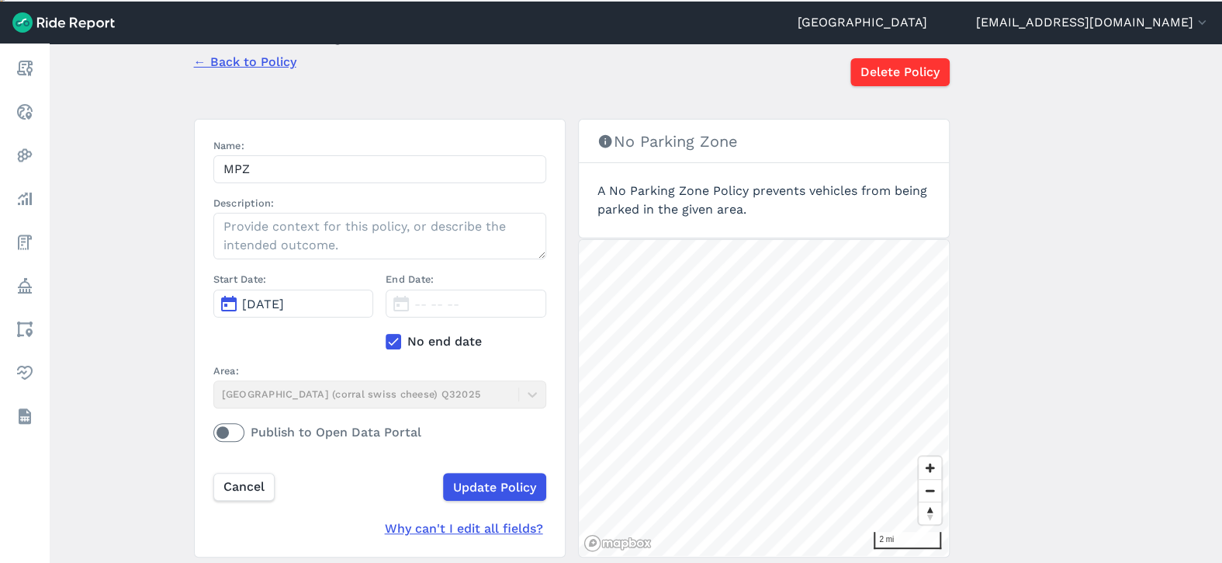
click at [417, 341] on label "No end date" at bounding box center [466, 341] width 161 height 19
click at [386, 341] on input "No end date" at bounding box center [386, 337] width 0 height 10
click at [521, 303] on button "[DATE]" at bounding box center [466, 303] width 161 height 28
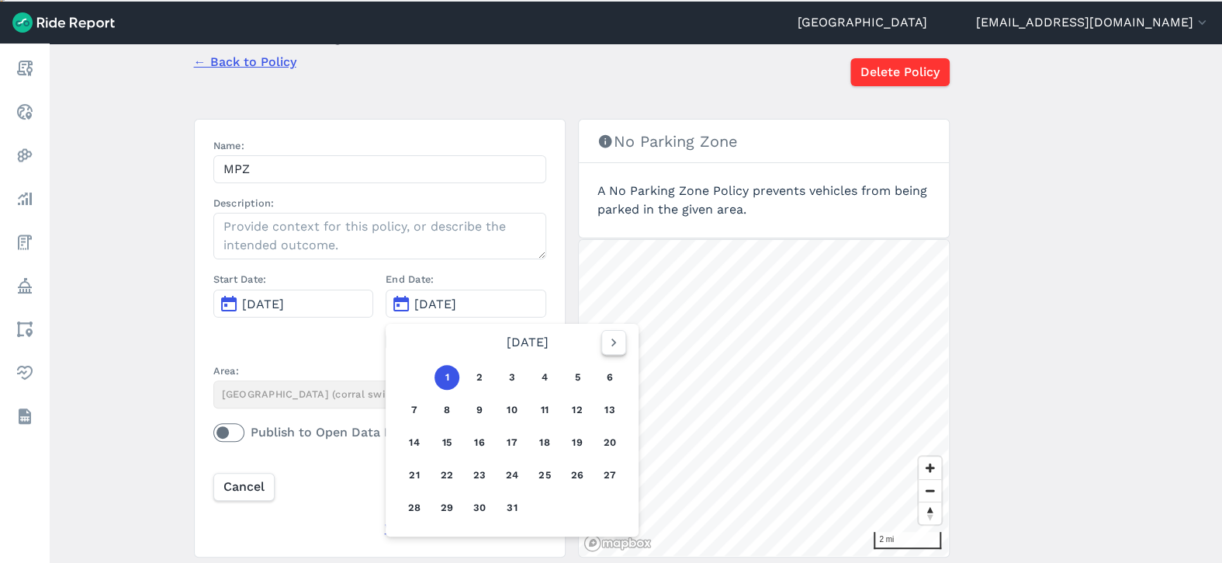
click at [606, 338] on icon "button" at bounding box center [614, 342] width 16 height 16
click at [409, 513] on button "29" at bounding box center [414, 507] width 25 height 25
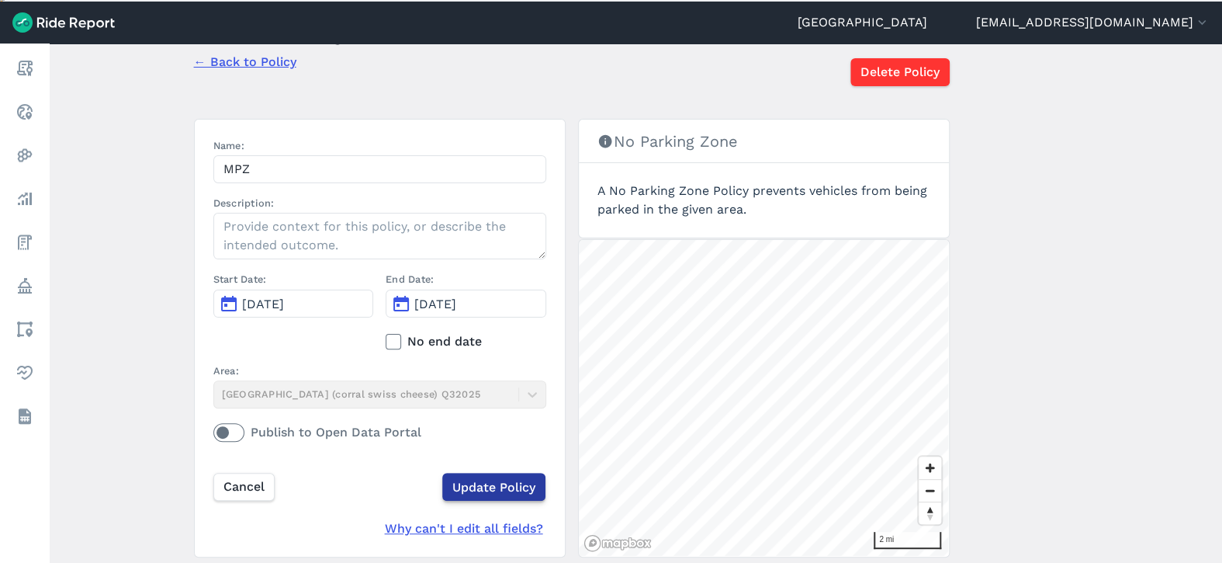
click at [486, 481] on input "Update Policy" at bounding box center [493, 487] width 103 height 28
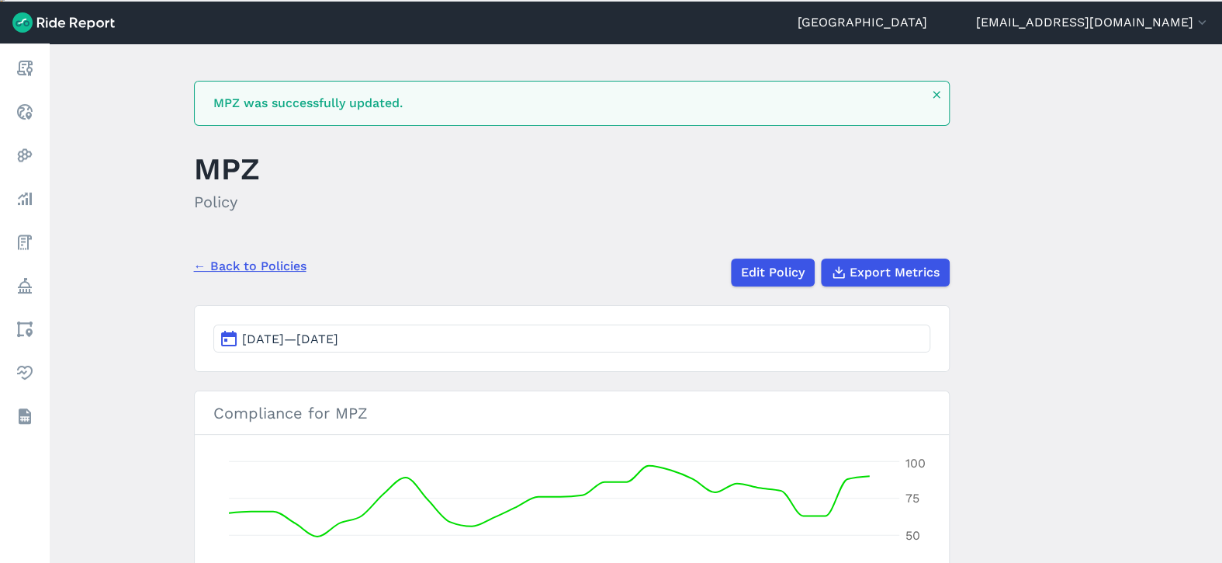
click at [276, 263] on link "← Back to Policies" at bounding box center [250, 266] width 113 height 19
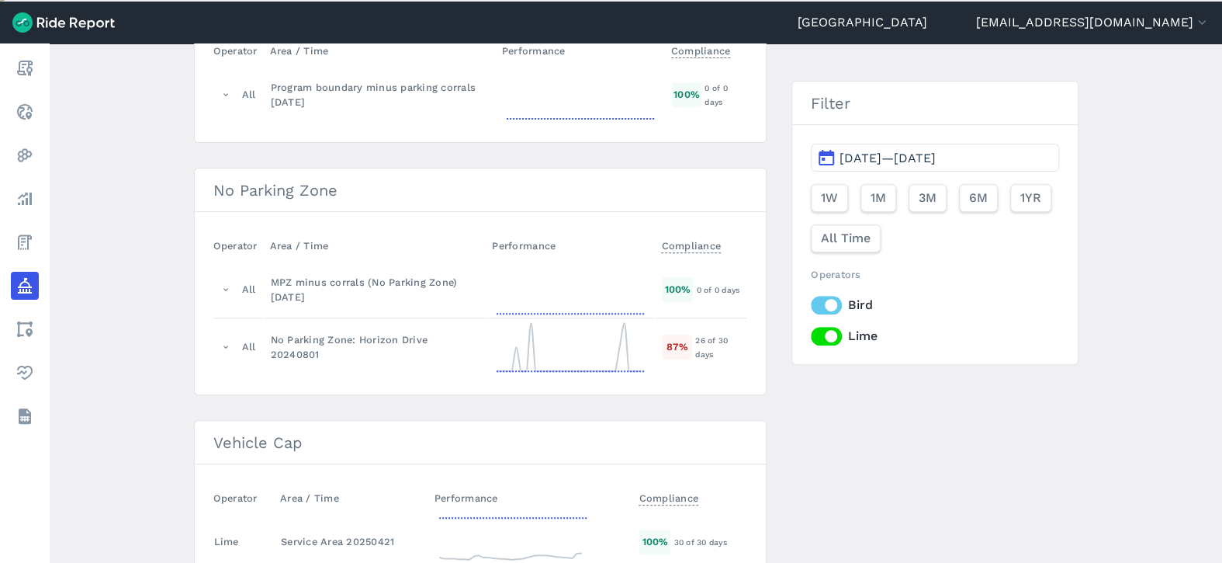
scroll to position [368, 0]
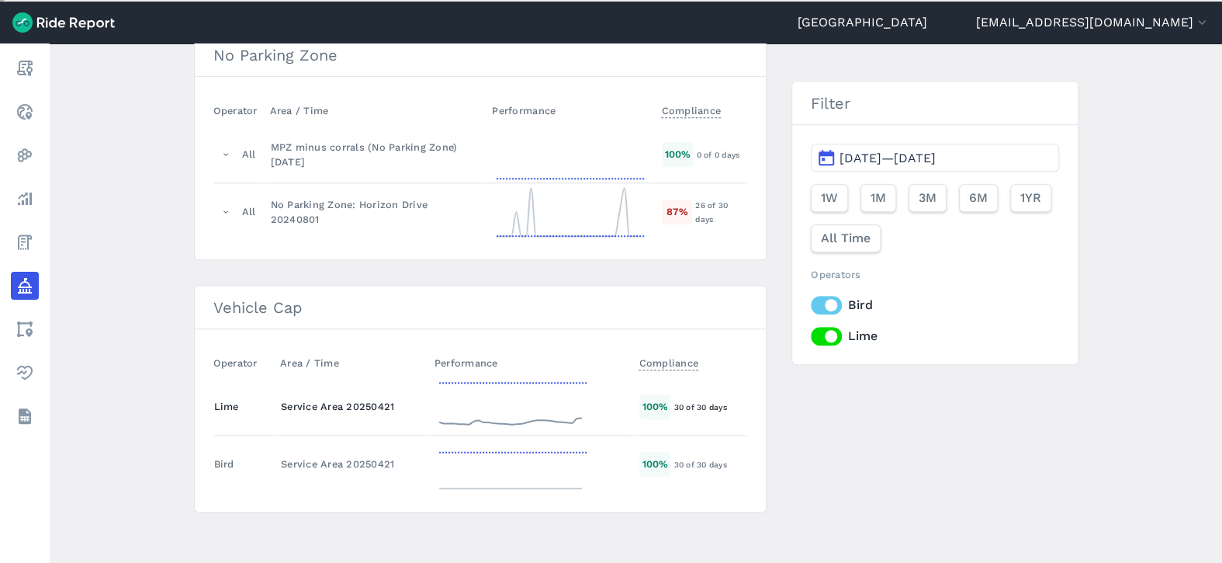
click at [352, 403] on div "Service Area 20250421" at bounding box center [351, 406] width 140 height 15
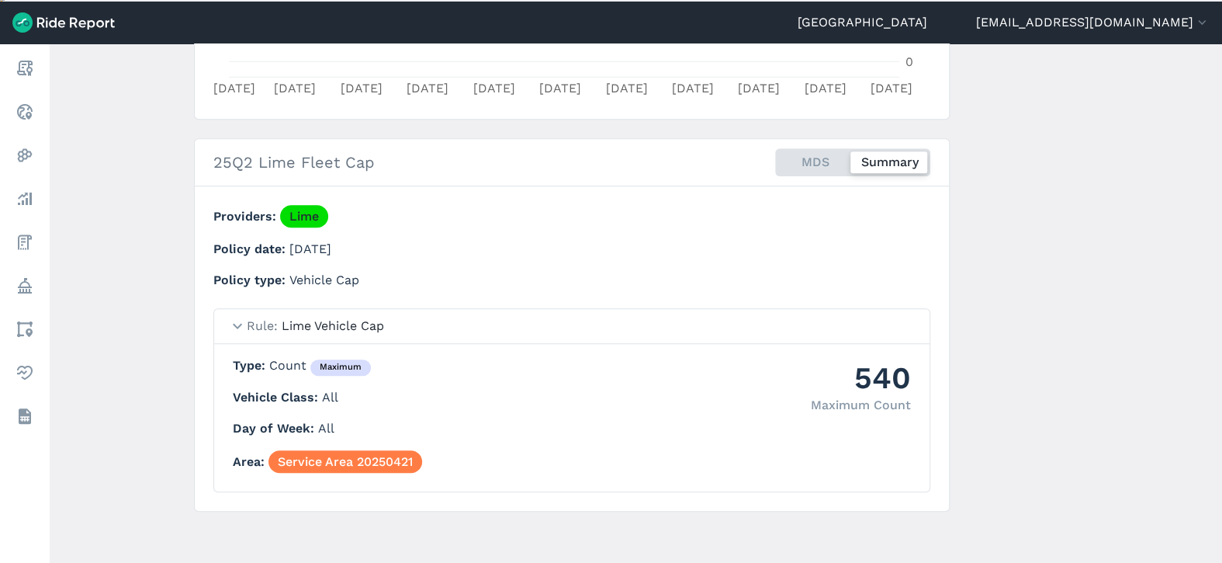
scroll to position [18, 0]
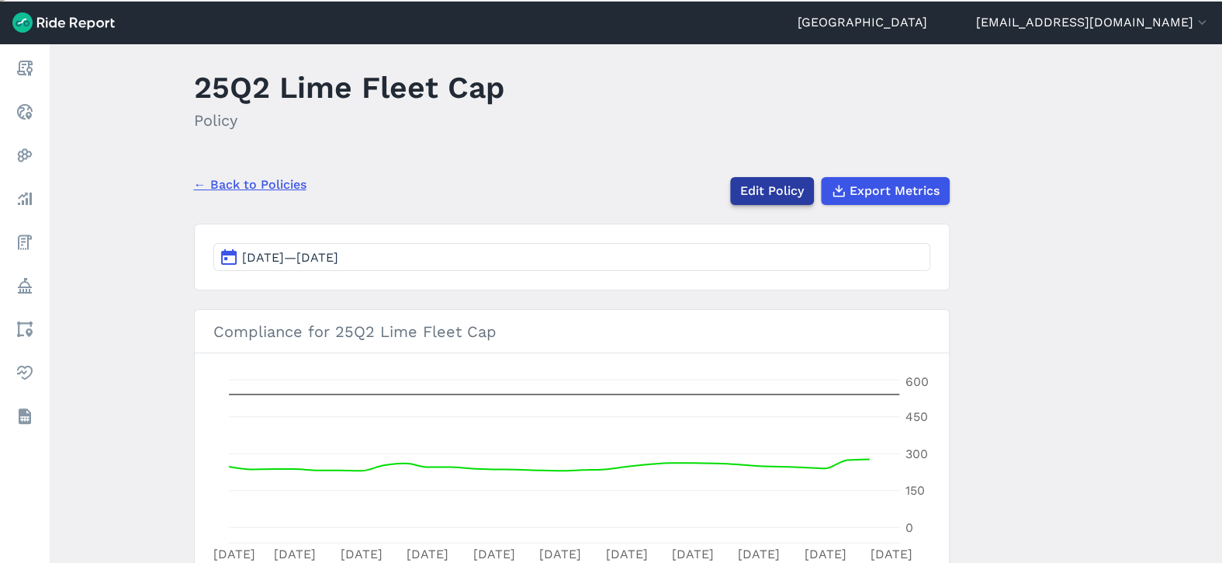
click at [791, 181] on link "Edit Policy" at bounding box center [772, 191] width 84 height 28
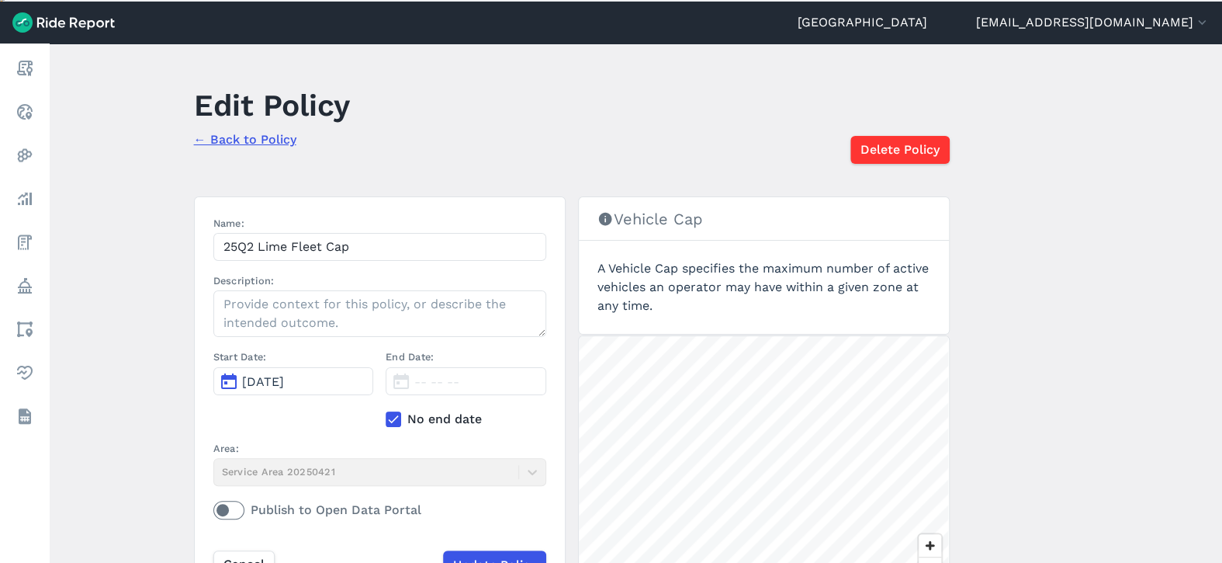
scroll to position [124, 0]
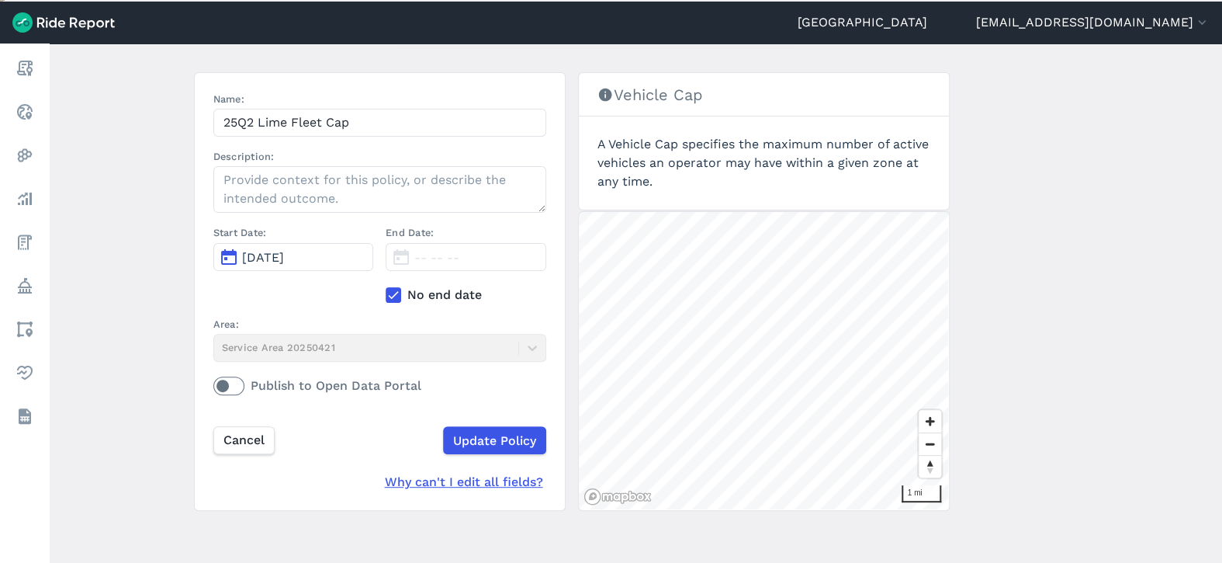
click at [386, 289] on icon at bounding box center [393, 295] width 14 height 16
click at [386, 289] on input "No end date" at bounding box center [386, 291] width 0 height 10
click at [456, 250] on span "[DATE]" at bounding box center [435, 257] width 42 height 15
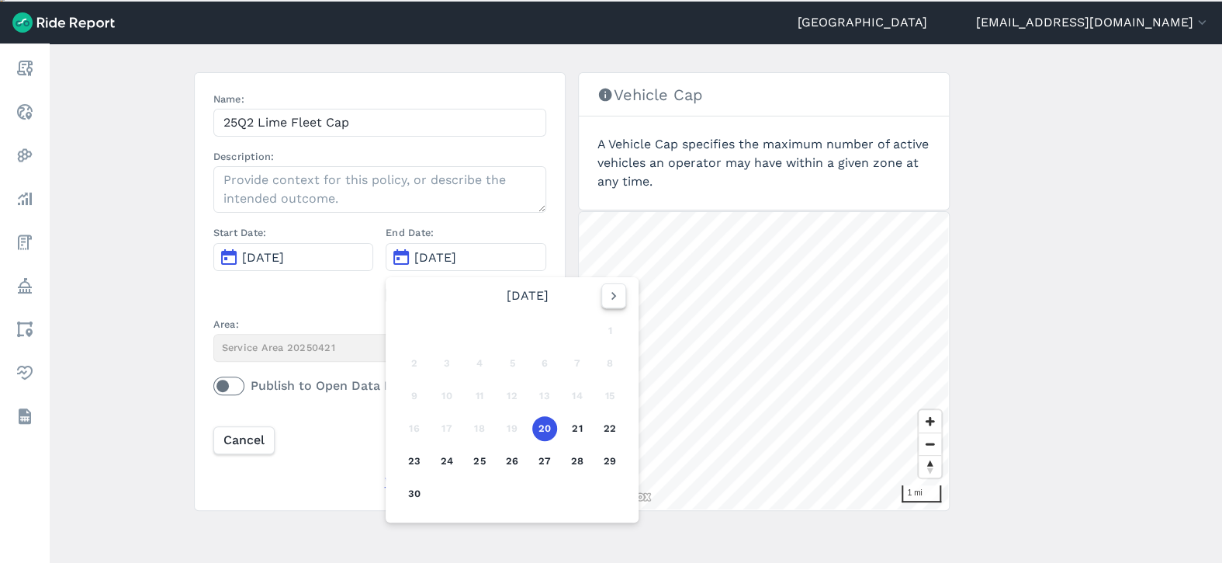
click at [610, 294] on icon "button" at bounding box center [614, 296] width 16 height 16
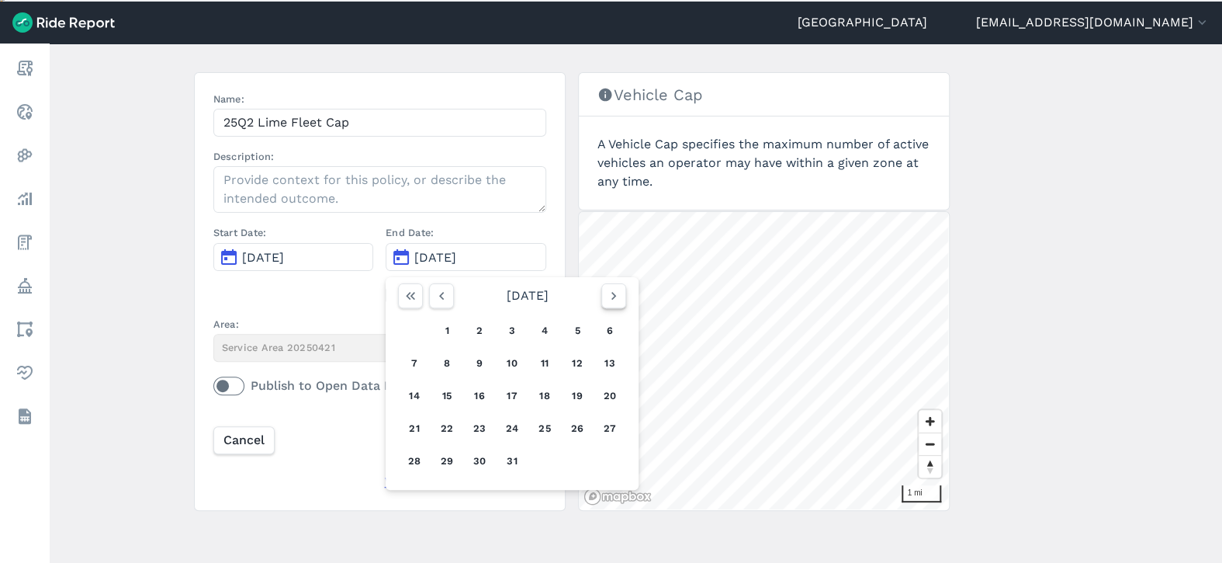
click at [610, 294] on icon "button" at bounding box center [614, 296] width 16 height 16
click at [617, 296] on icon "button" at bounding box center [614, 296] width 16 height 16
click at [446, 458] on button "30" at bounding box center [447, 461] width 25 height 25
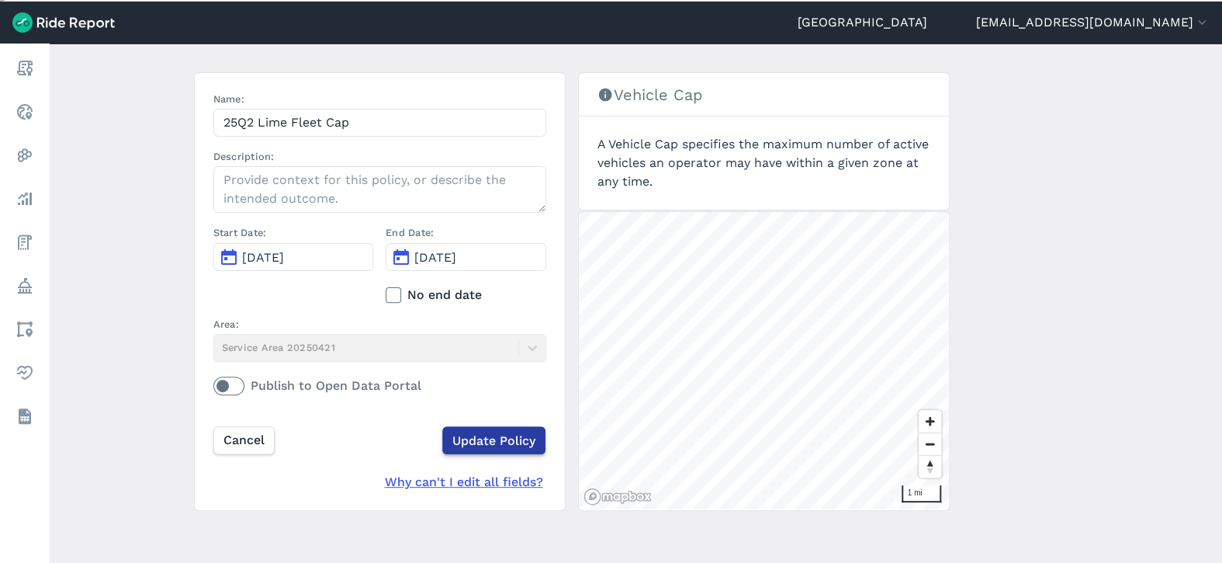
click at [522, 441] on input "Update Policy" at bounding box center [493, 440] width 103 height 28
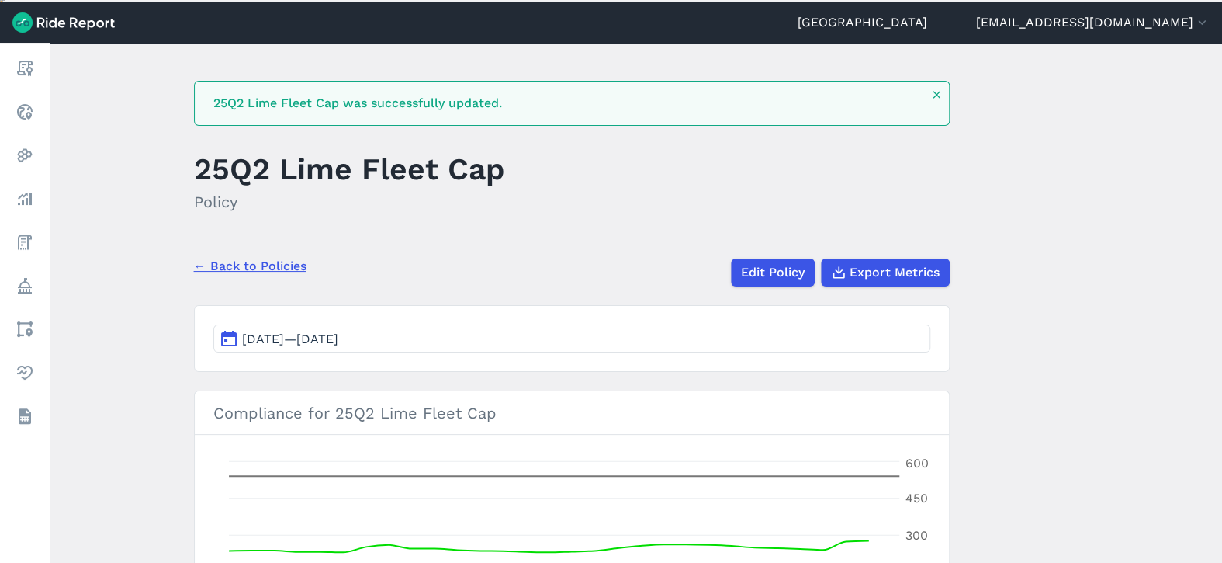
click at [266, 268] on link "← Back to Policies" at bounding box center [250, 266] width 113 height 19
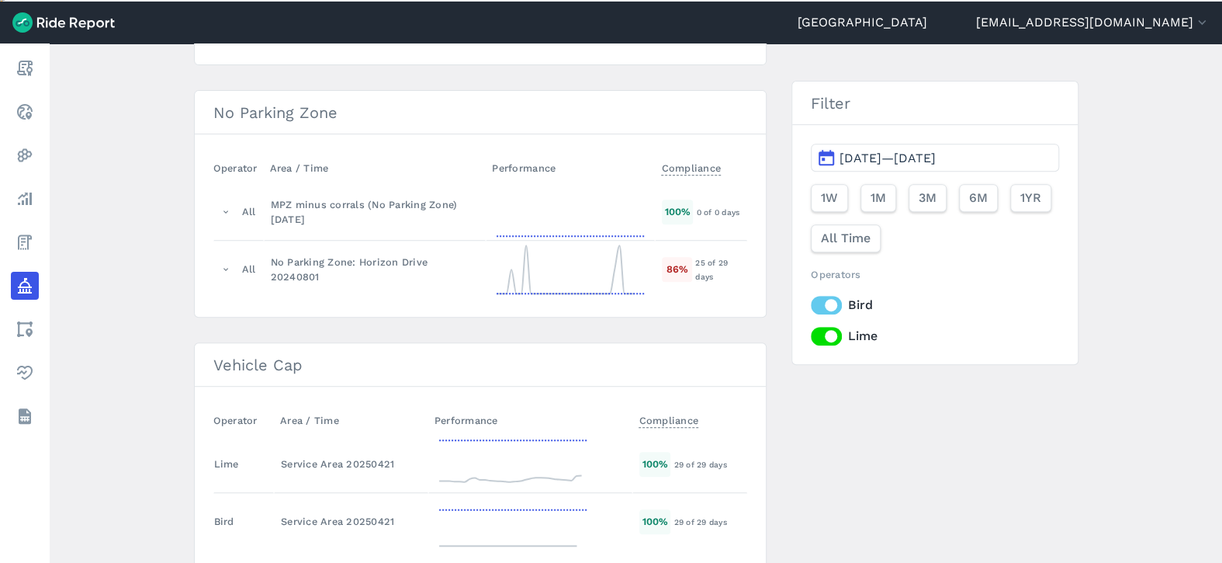
scroll to position [368, 0]
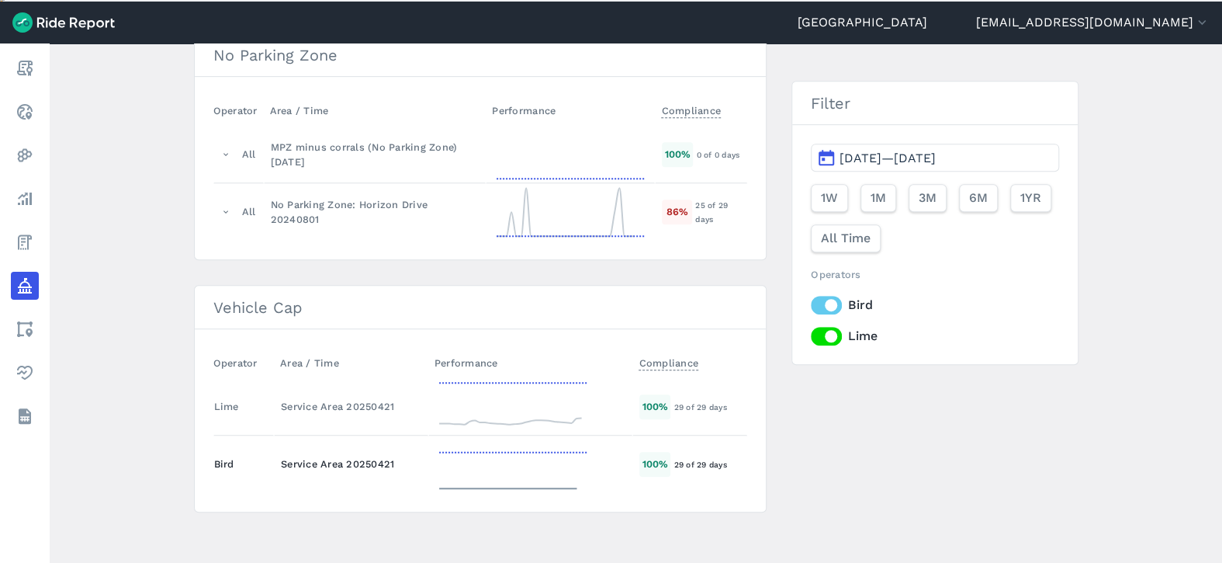
click at [360, 456] on div "Service Area 20250421" at bounding box center [351, 463] width 140 height 15
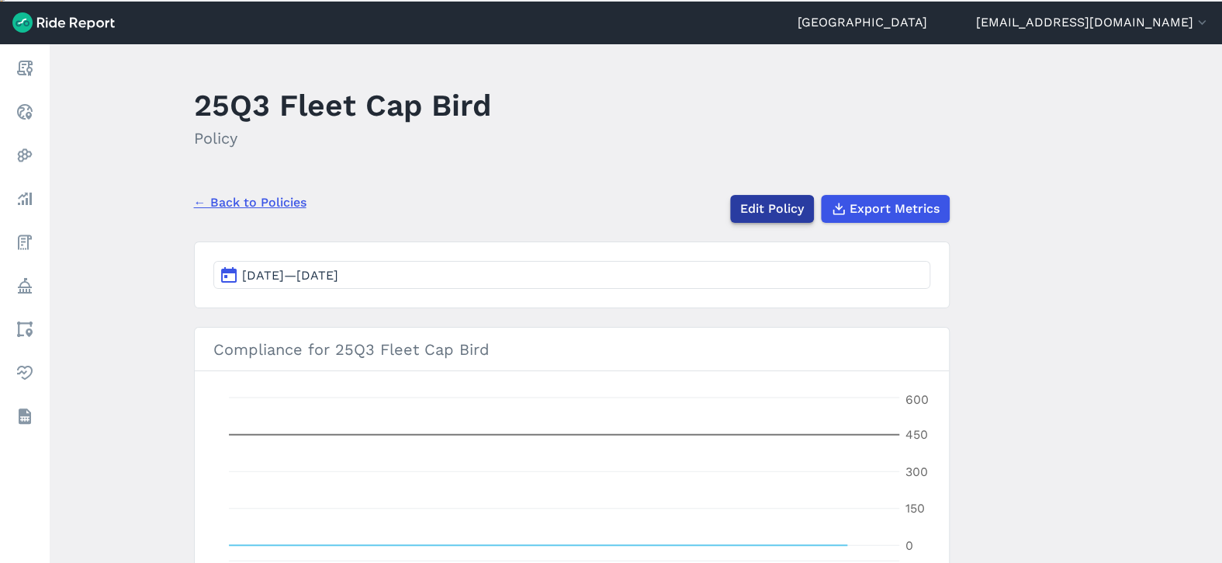
click at [781, 198] on link "Edit Policy" at bounding box center [772, 209] width 84 height 28
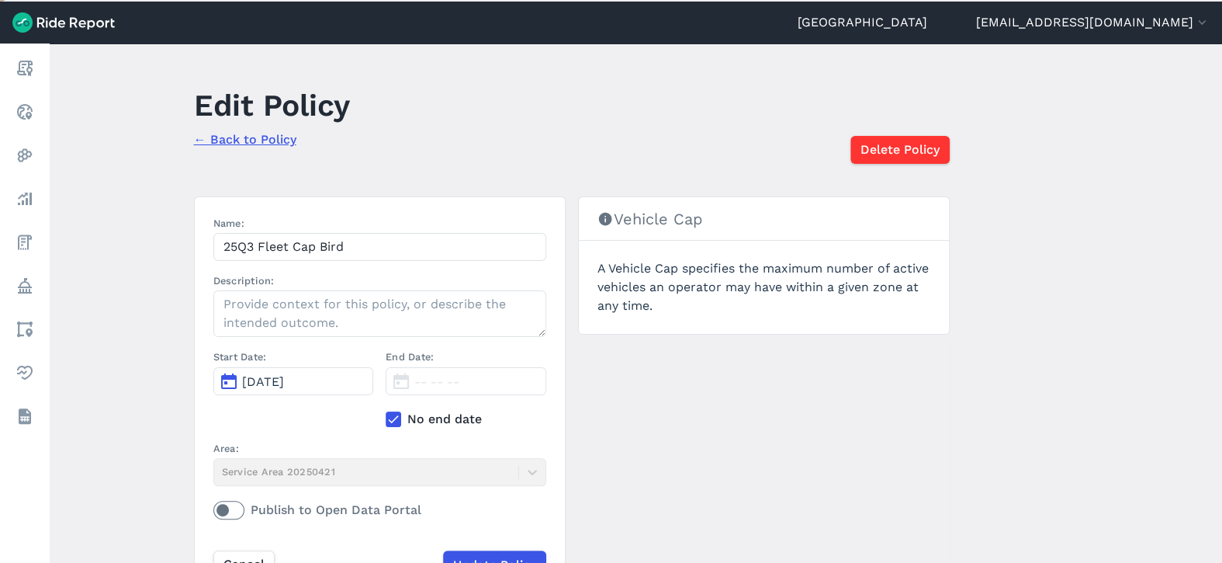
click at [424, 419] on label "No end date" at bounding box center [466, 419] width 161 height 19
click at [386, 419] on input "No end date" at bounding box center [386, 415] width 0 height 10
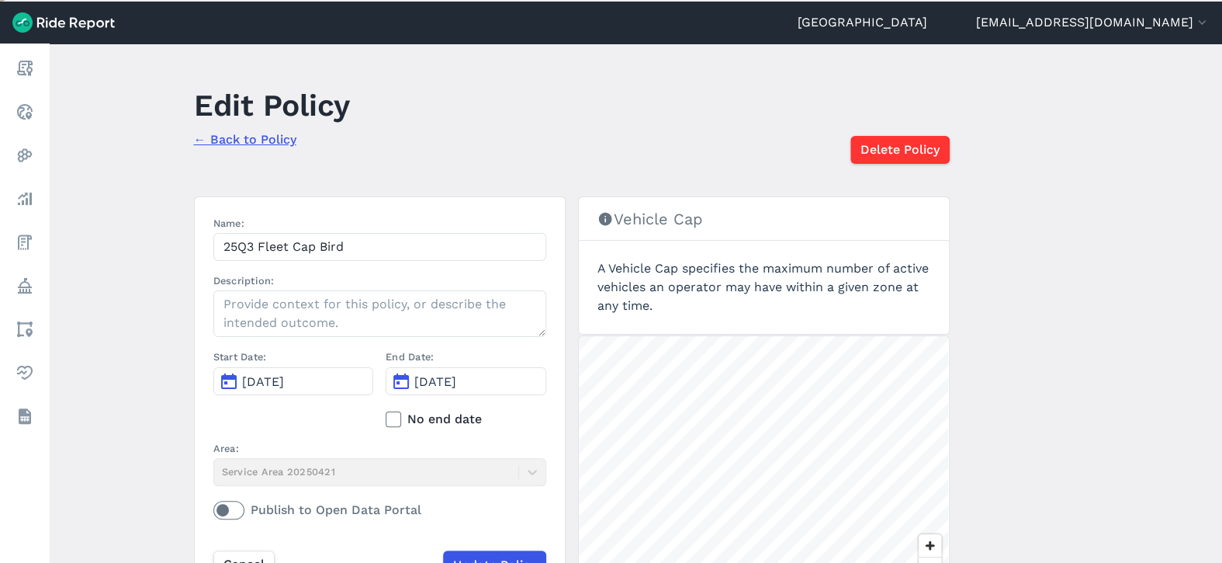
click at [485, 377] on button "[DATE]" at bounding box center [466, 381] width 161 height 28
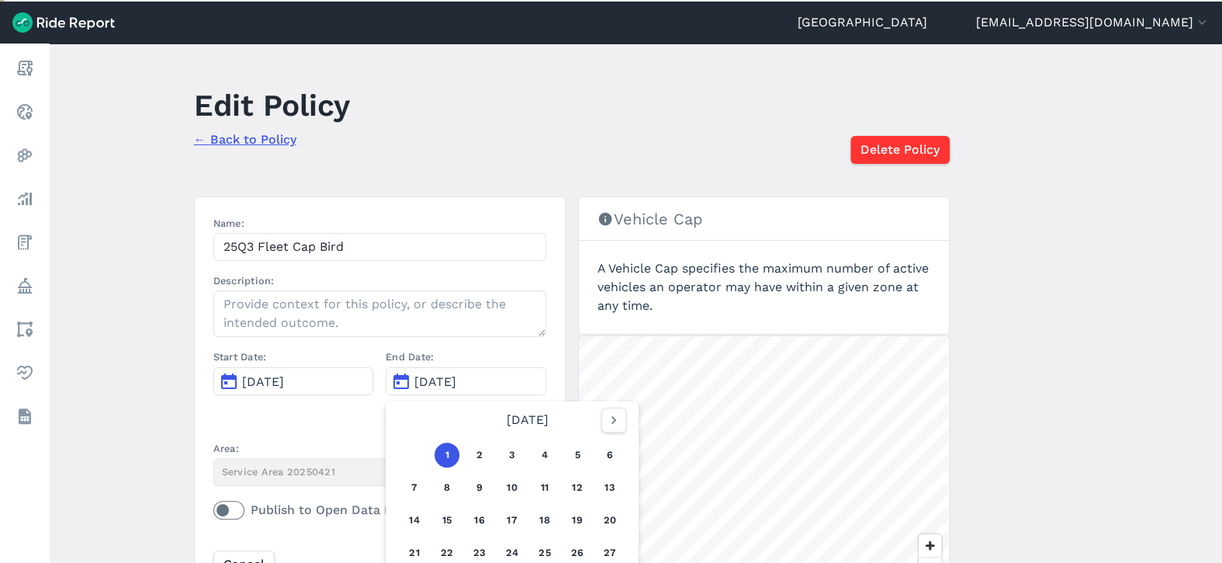
scroll to position [124, 0]
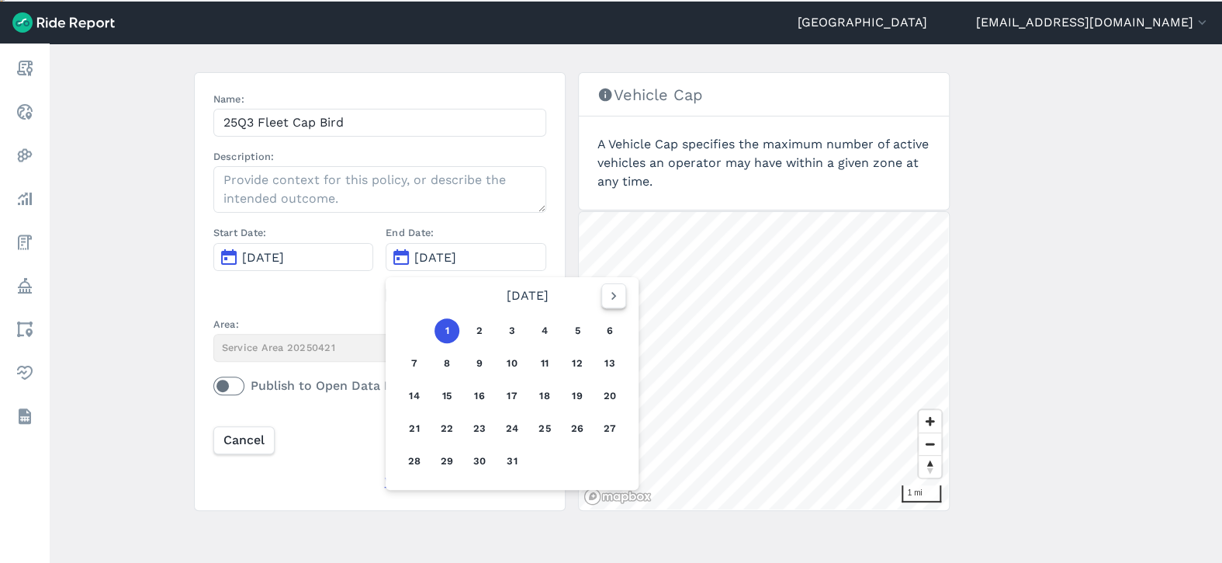
click at [611, 290] on icon "button" at bounding box center [614, 296] width 16 height 16
click at [606, 288] on icon "button" at bounding box center [614, 296] width 16 height 16
click at [446, 462] on button "30" at bounding box center [447, 461] width 25 height 25
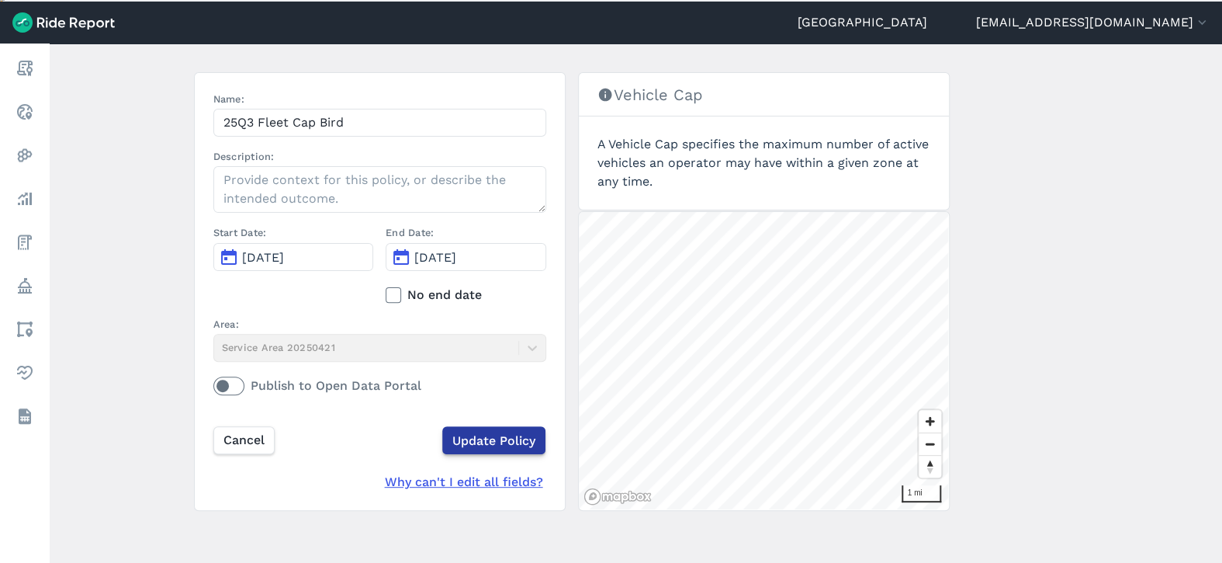
click at [484, 443] on input "Update Policy" at bounding box center [493, 440] width 103 height 28
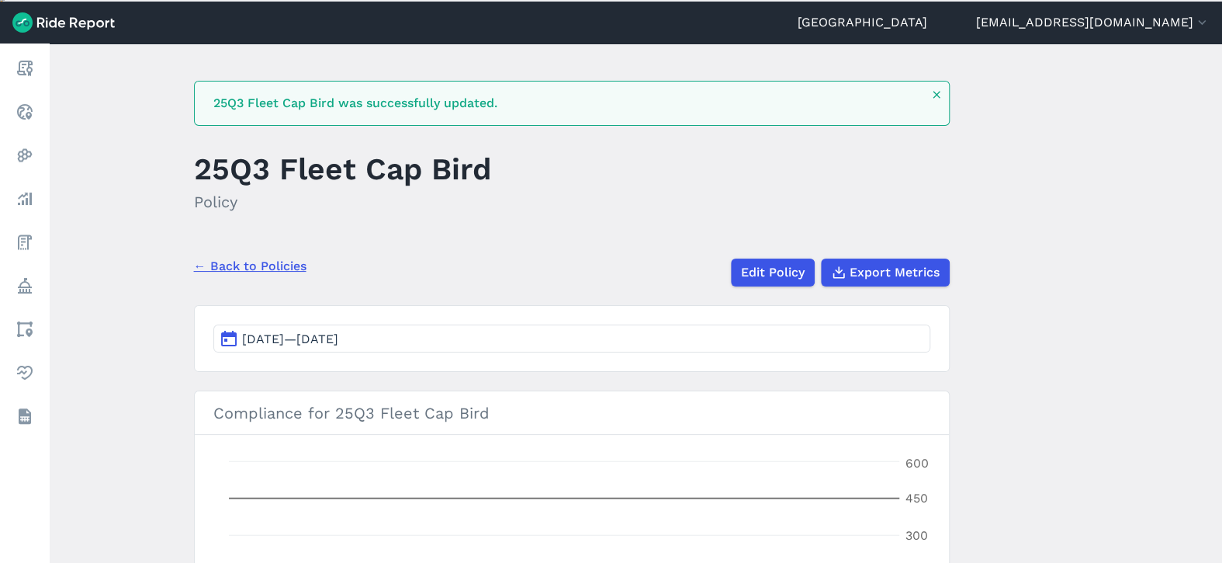
click at [229, 262] on link "← Back to Policies" at bounding box center [250, 266] width 113 height 19
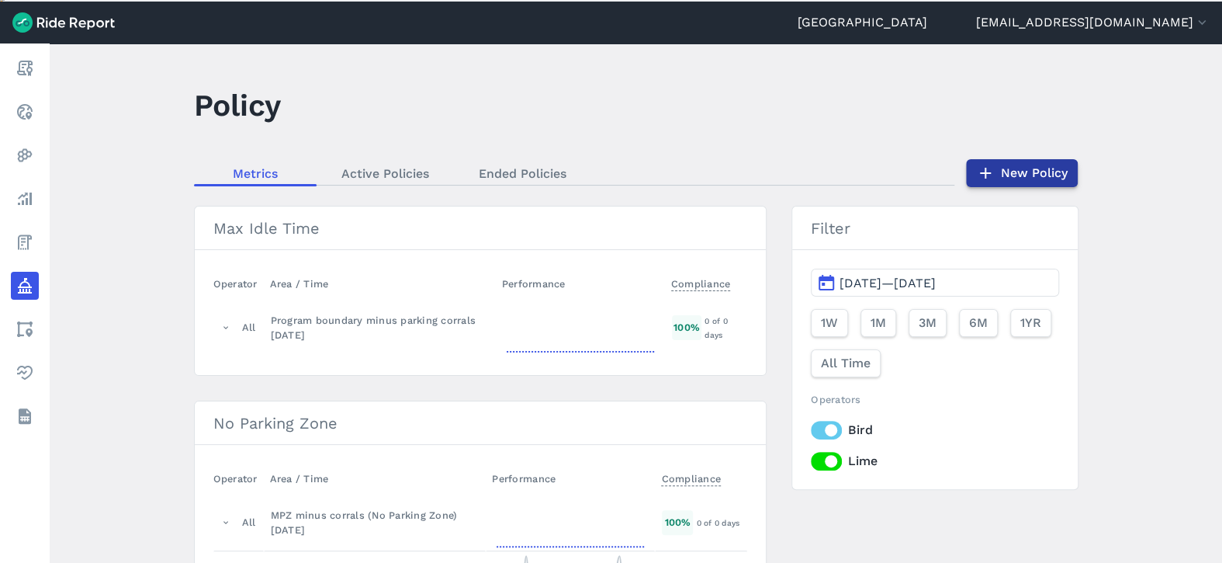
click at [1032, 171] on link "New Policy" at bounding box center [1022, 173] width 112 height 28
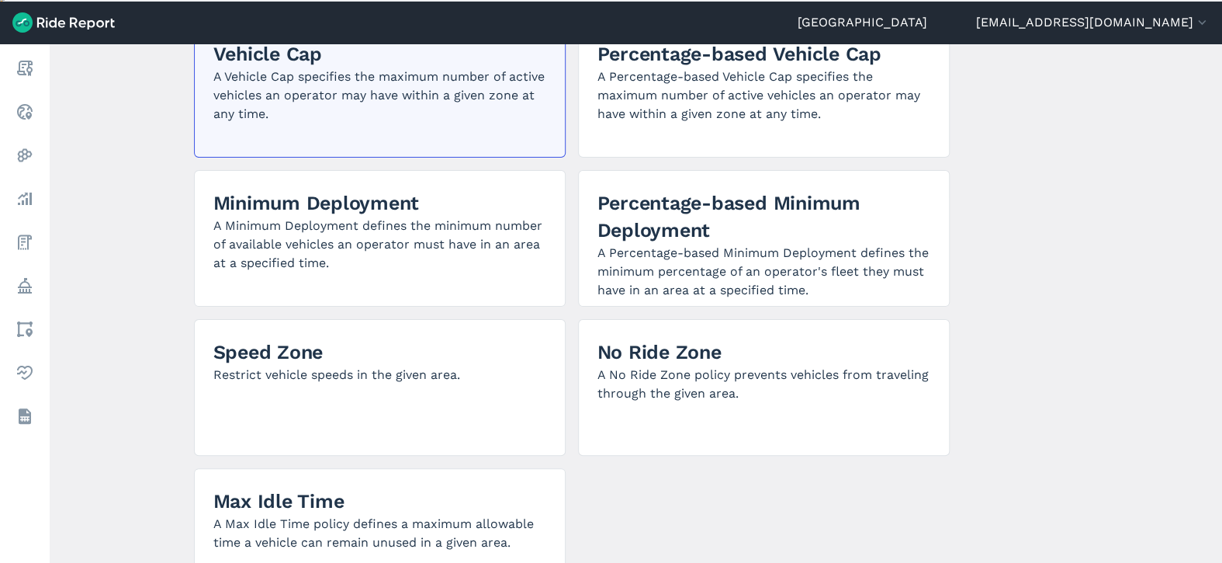
scroll to position [155, 0]
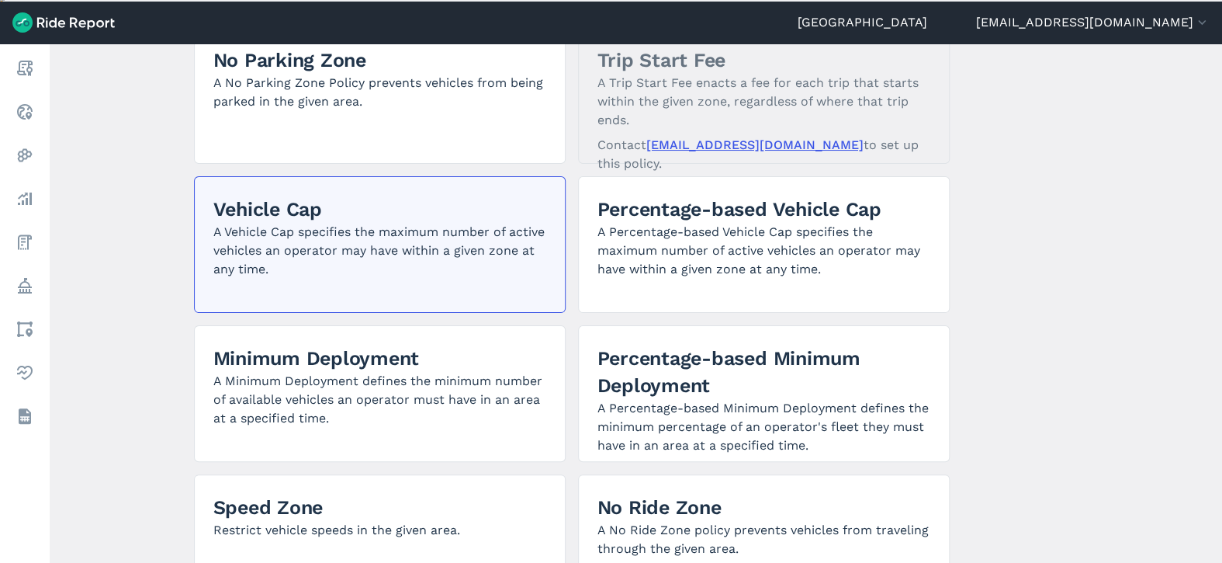
click at [419, 240] on p "A Vehicle Cap specifies the maximum number of active vehicles an operator may h…" at bounding box center [379, 251] width 333 height 56
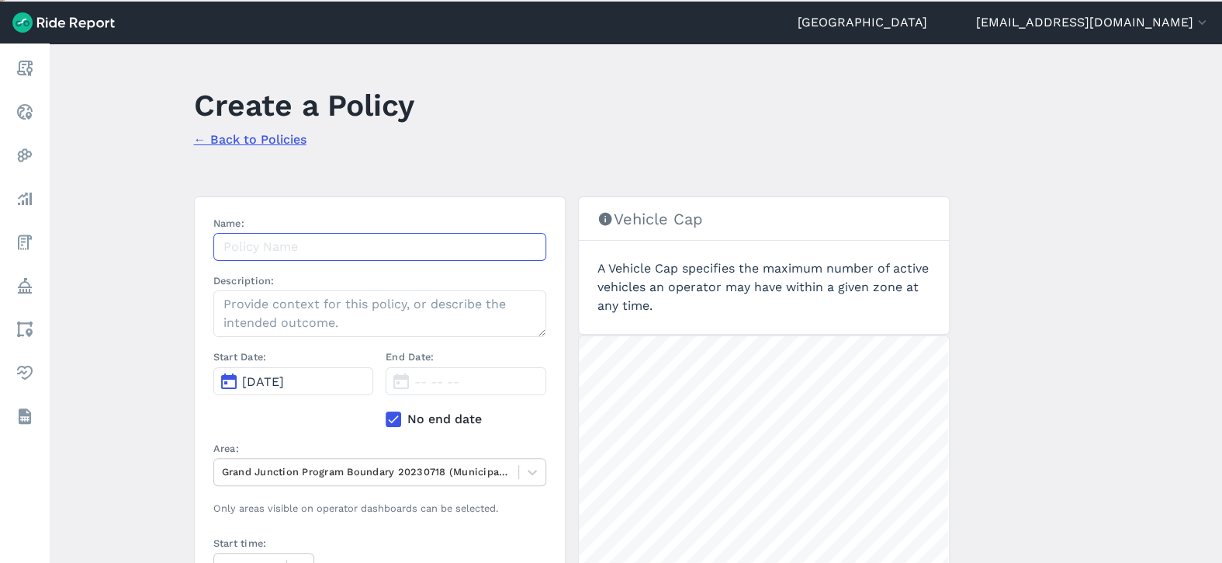
click at [341, 247] on input "Name:" at bounding box center [379, 247] width 333 height 28
type input "2025 Q4 Fleet Cap"
click at [337, 381] on button "[DATE]" at bounding box center [293, 381] width 161 height 28
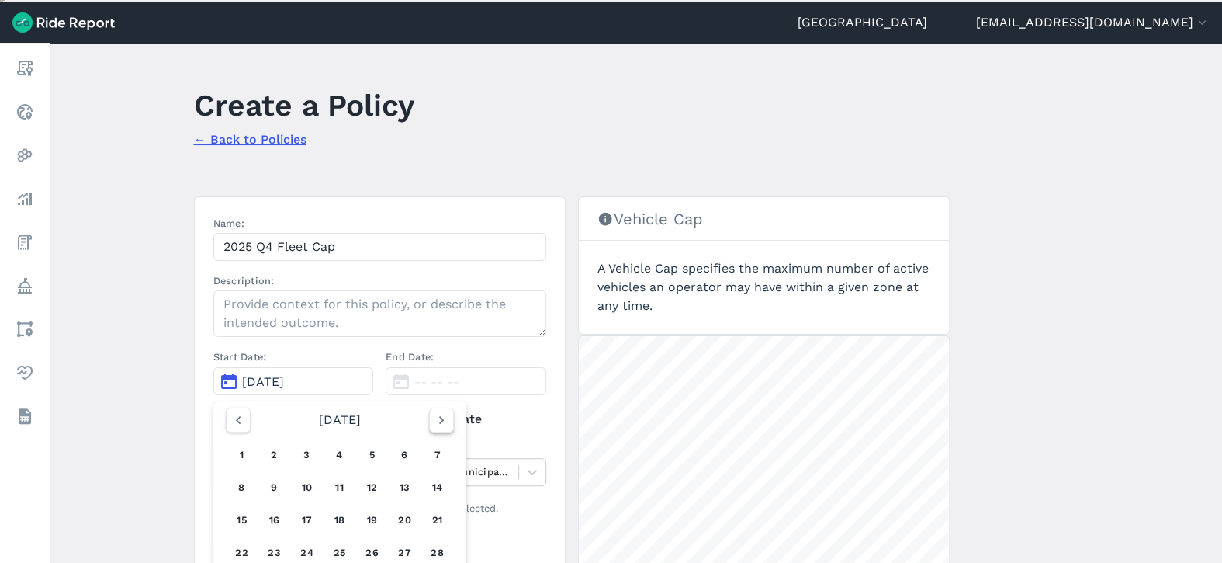
click at [435, 414] on icon "button" at bounding box center [442, 420] width 16 height 16
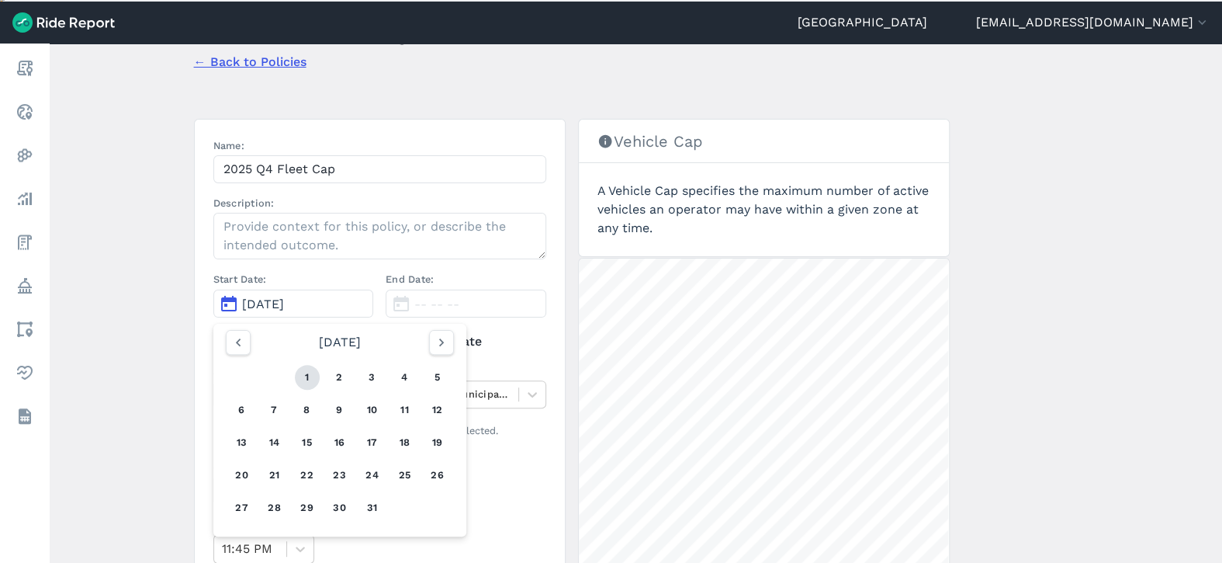
click at [307, 383] on button "1" at bounding box center [307, 377] width 25 height 25
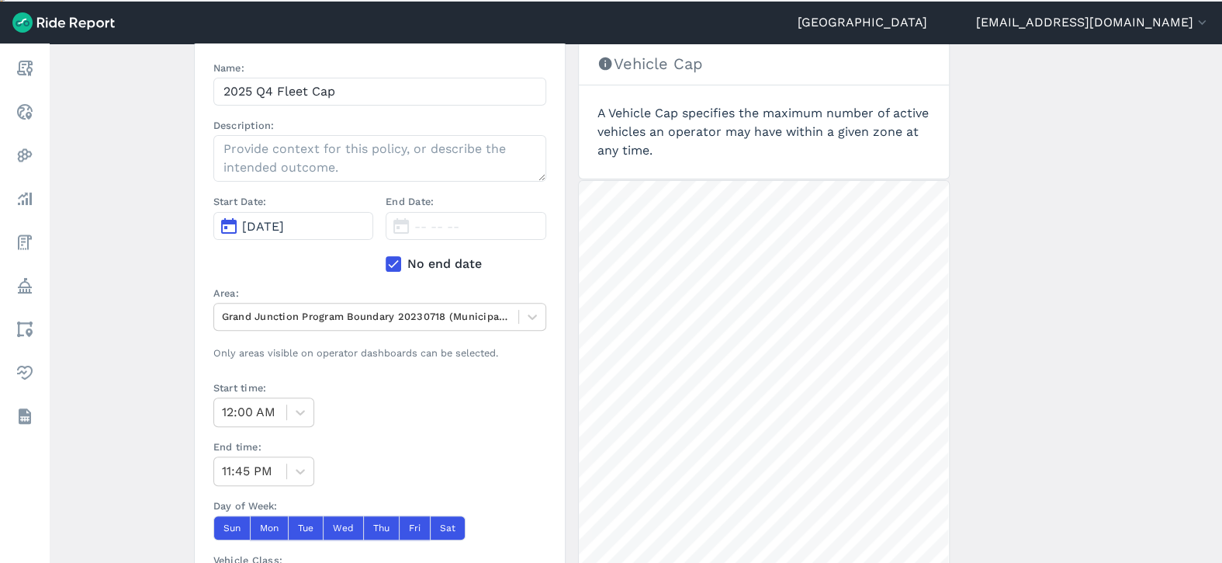
scroll to position [388, 0]
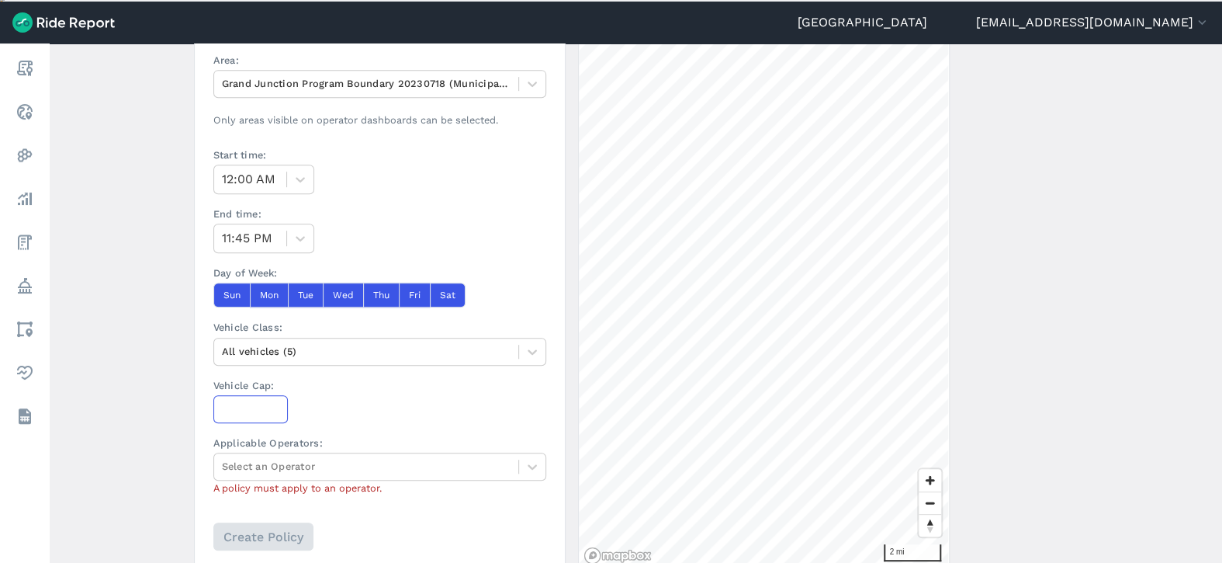
click at [252, 396] on input "Vehicle Cap:" at bounding box center [250, 409] width 74 height 28
type input "450"
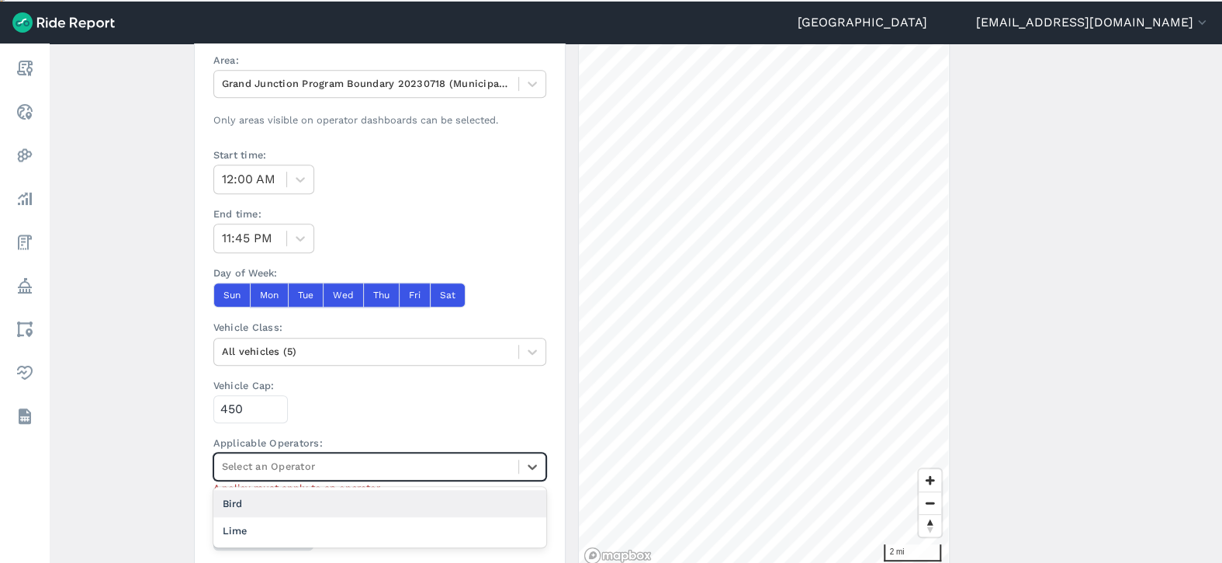
click at [307, 465] on div at bounding box center [366, 466] width 289 height 18
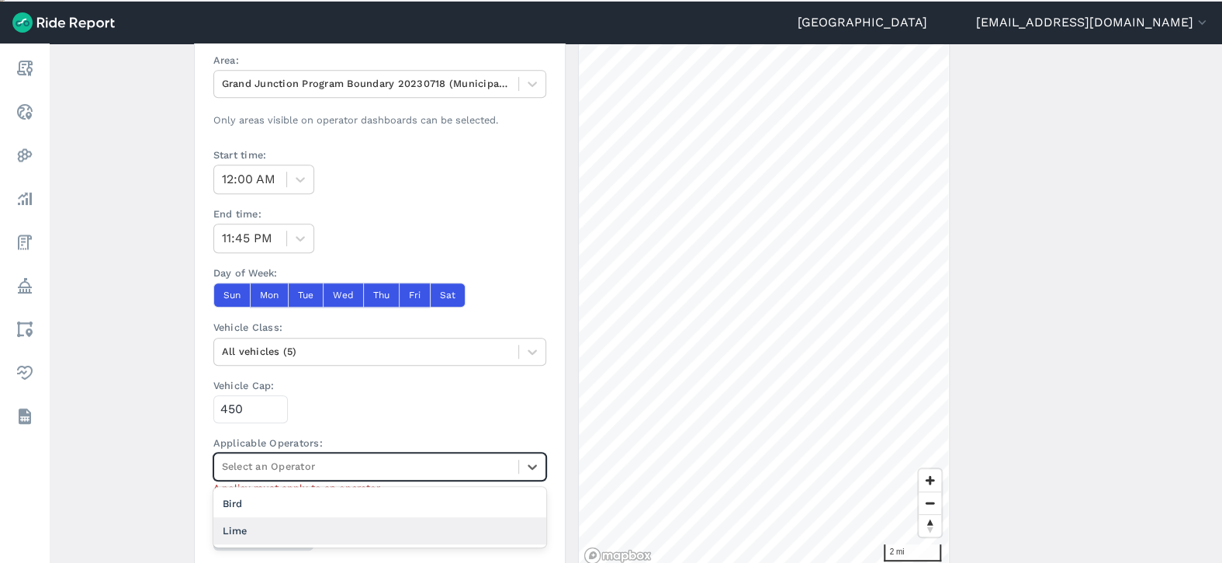
click at [280, 529] on div "Lime" at bounding box center [379, 530] width 333 height 27
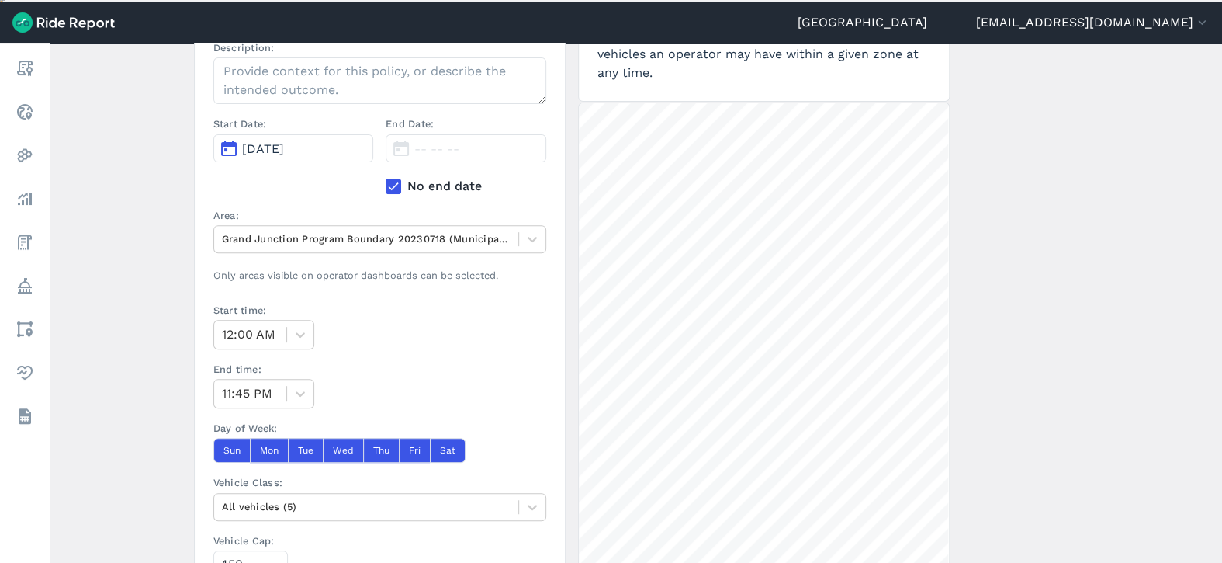
scroll to position [155, 0]
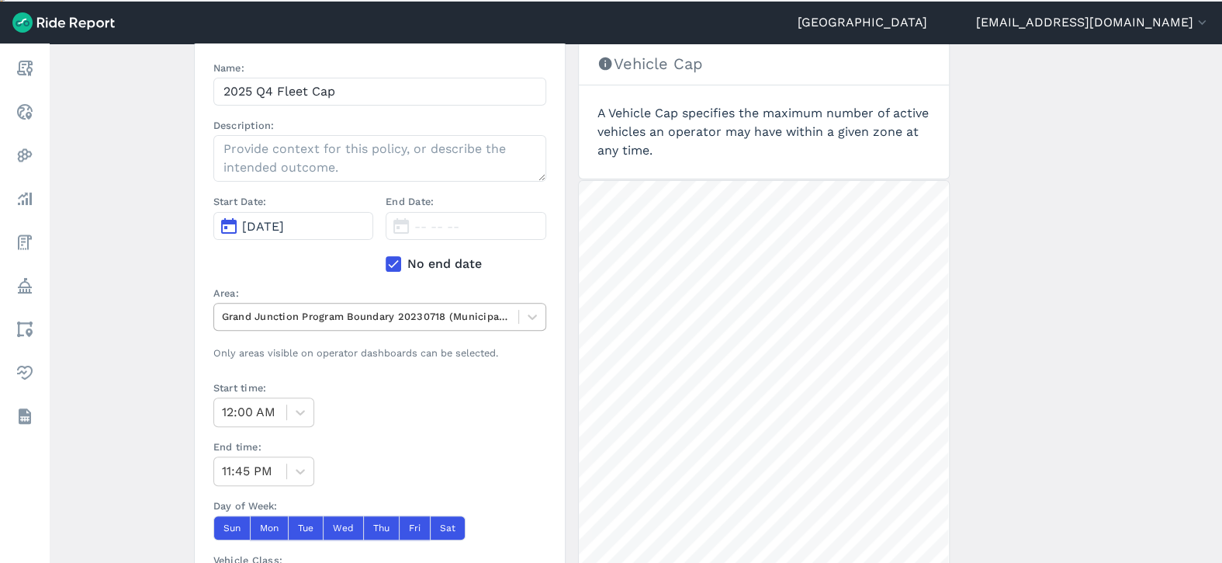
click at [507, 310] on div at bounding box center [366, 316] width 289 height 18
click at [131, 329] on main "Create a Policy ← Back to Policies Name: 2025 Q4 Fleet Cap Description: Start D…" at bounding box center [636, 303] width 1172 height 521
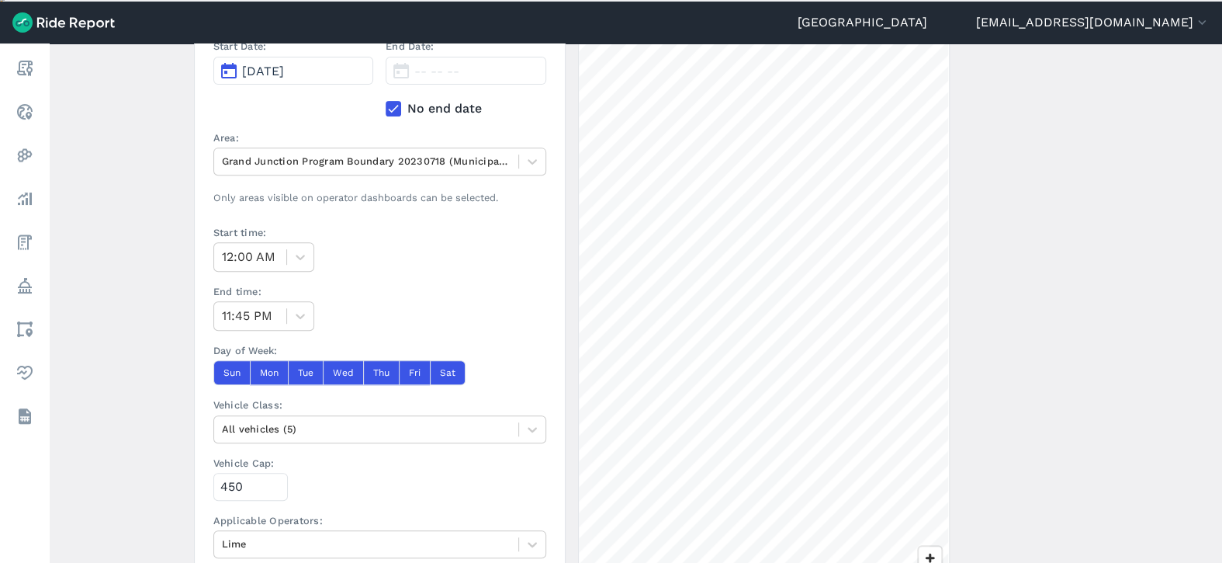
scroll to position [388, 0]
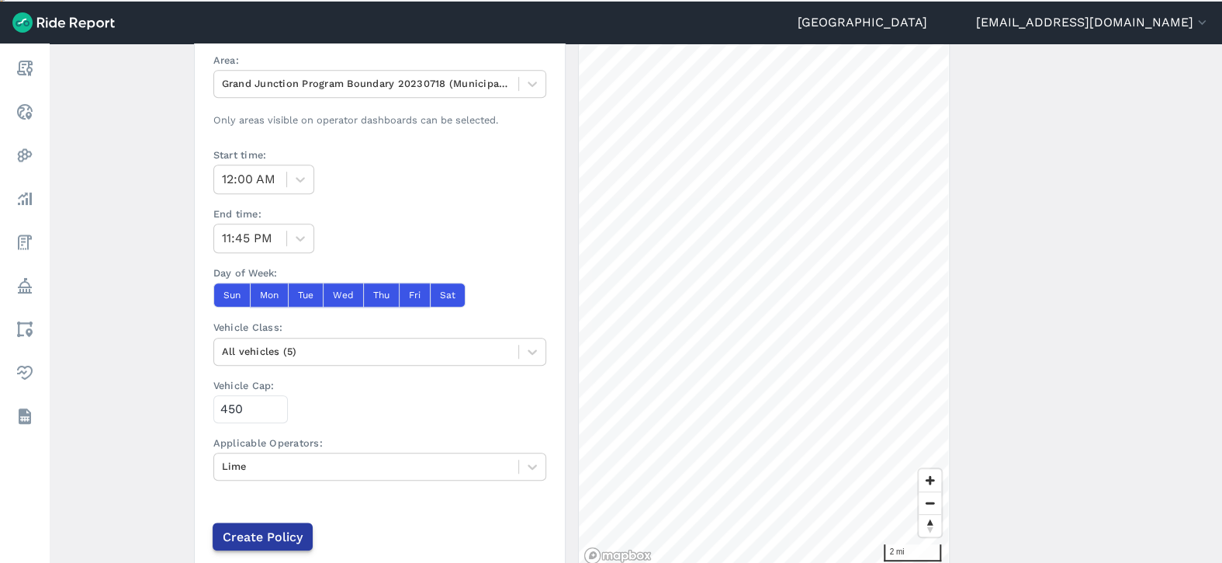
click at [272, 527] on input "Create Policy" at bounding box center [263, 536] width 100 height 28
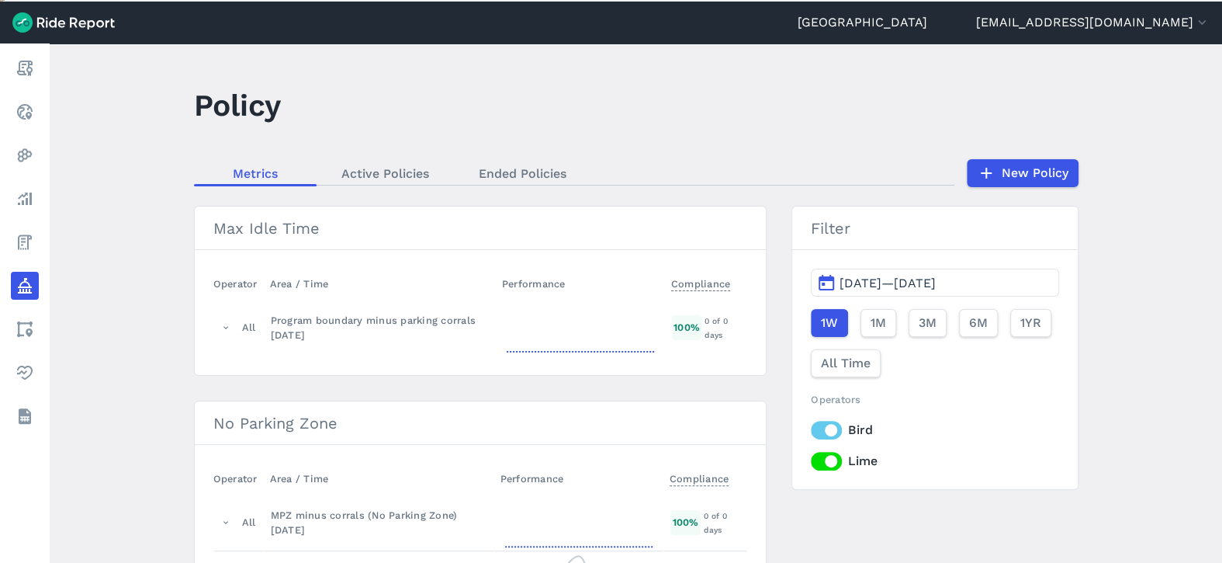
click at [768, 266] on div "Max Idle Time Operator Area / Time Performance Compliance All Program boundary …" at bounding box center [636, 572] width 885 height 732
